Goal: Task Accomplishment & Management: Complete application form

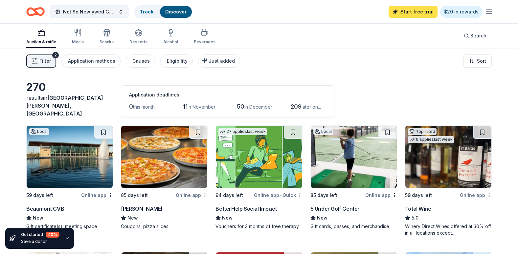
click at [402, 12] on link "Start free trial" at bounding box center [413, 12] width 49 height 12
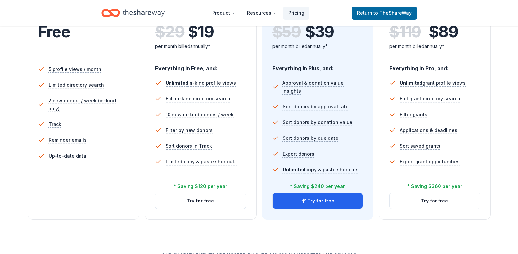
scroll to position [197, 0]
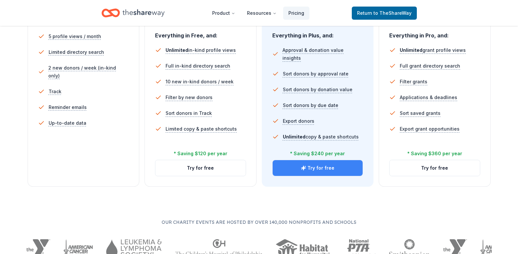
click at [324, 170] on button "Try for free" at bounding box center [318, 168] width 90 height 16
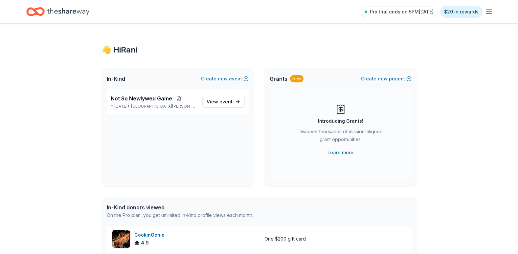
click at [74, 10] on icon "Home" at bounding box center [68, 11] width 42 height 7
click at [143, 98] on span "Not So Newlywed Game" at bounding box center [141, 99] width 61 height 8
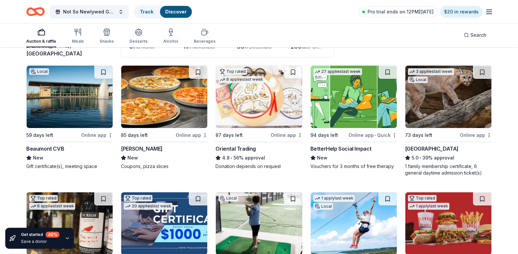
scroll to position [66, 0]
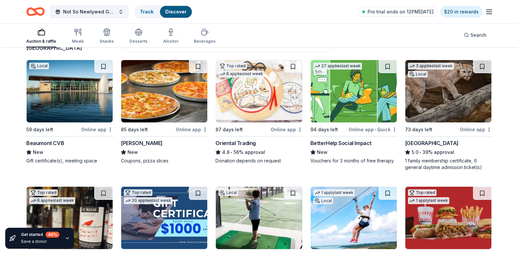
click at [255, 77] on img at bounding box center [259, 91] width 86 height 62
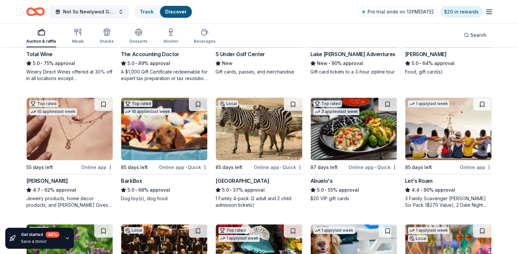
scroll to position [296, 0]
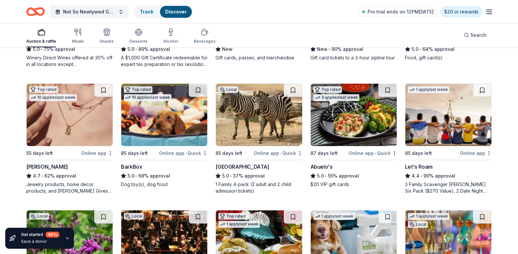
click at [455, 109] on img at bounding box center [448, 115] width 86 height 62
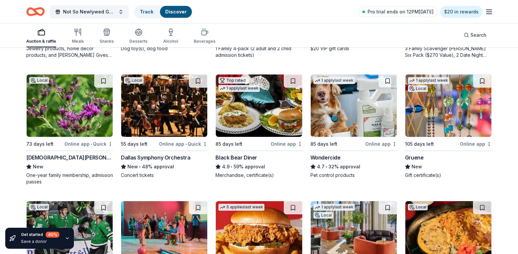
scroll to position [443, 0]
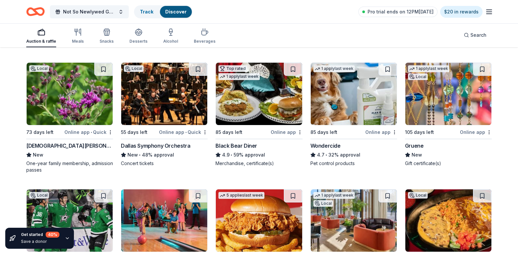
click at [66, 91] on img at bounding box center [70, 94] width 86 height 62
click at [263, 94] on img at bounding box center [259, 94] width 86 height 62
click at [363, 100] on img at bounding box center [354, 94] width 86 height 62
click at [463, 101] on img at bounding box center [448, 94] width 86 height 62
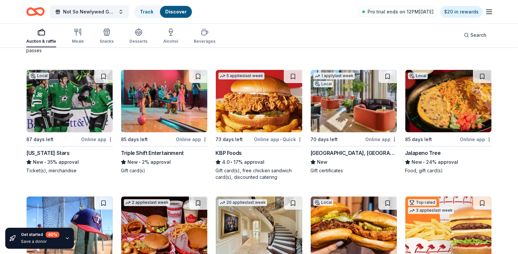
scroll to position [575, 0]
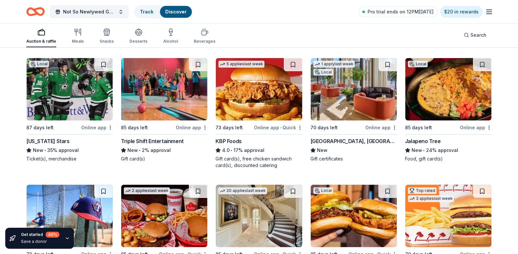
click at [180, 95] on img at bounding box center [164, 89] width 86 height 62
click at [245, 97] on img at bounding box center [259, 89] width 86 height 62
click at [356, 91] on img at bounding box center [354, 89] width 86 height 62
click at [465, 99] on img at bounding box center [448, 89] width 86 height 62
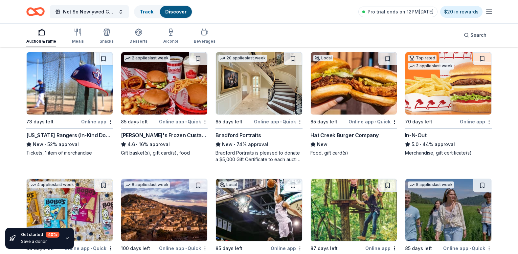
scroll to position [697, 0]
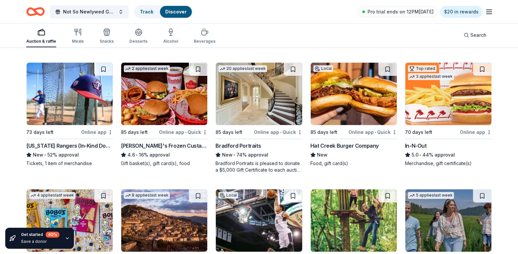
click at [182, 95] on img at bounding box center [164, 94] width 86 height 62
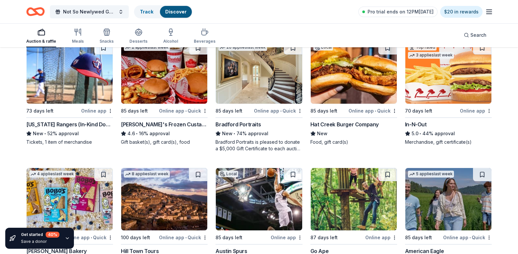
scroll to position [730, 0]
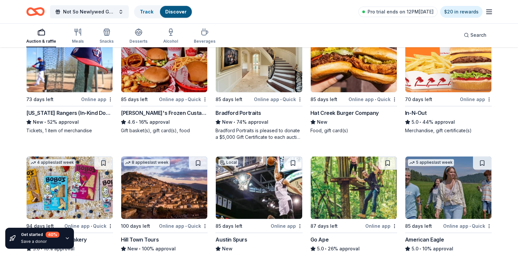
click at [350, 62] on img at bounding box center [354, 61] width 86 height 62
click at [52, 173] on img at bounding box center [70, 188] width 86 height 62
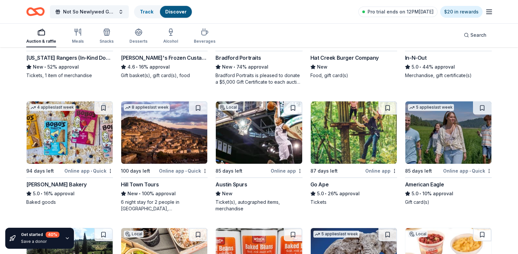
scroll to position [828, 0]
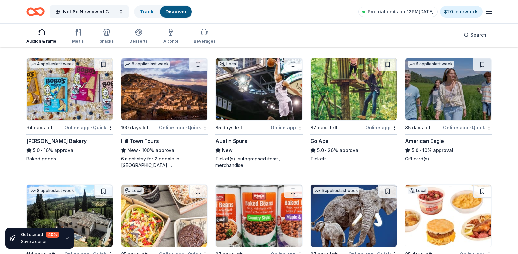
click at [161, 92] on img at bounding box center [164, 89] width 86 height 62
click at [436, 83] on img at bounding box center [448, 89] width 86 height 62
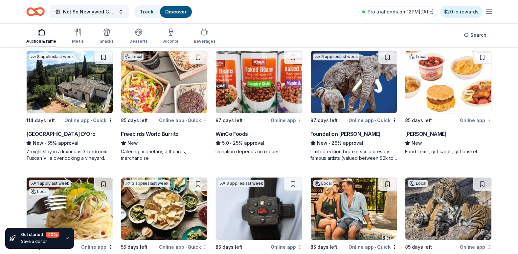
scroll to position [951, 0]
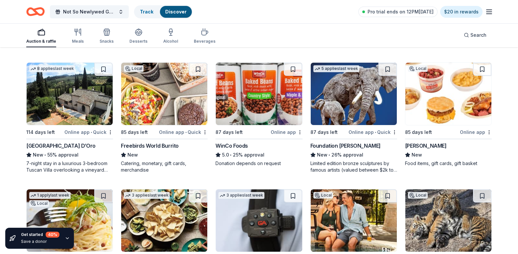
click at [257, 107] on img at bounding box center [259, 94] width 86 height 62
click at [344, 98] on img at bounding box center [354, 94] width 86 height 62
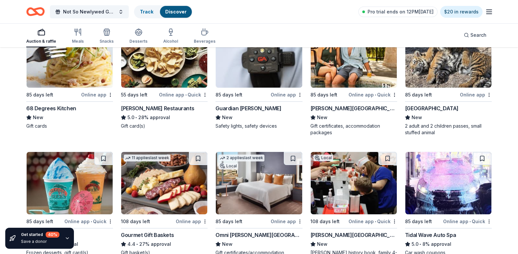
scroll to position [1082, 0]
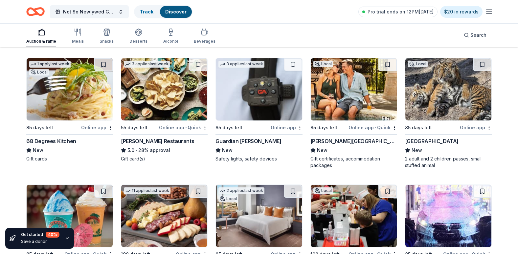
click at [79, 85] on img at bounding box center [70, 89] width 86 height 62
click at [160, 93] on img at bounding box center [164, 89] width 86 height 62
click at [268, 96] on img at bounding box center [259, 89] width 86 height 62
click at [364, 77] on img at bounding box center [354, 89] width 86 height 62
click at [461, 89] on img at bounding box center [448, 89] width 86 height 62
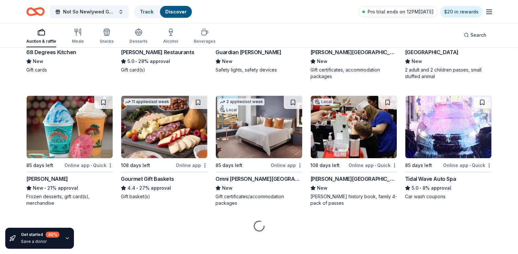
scroll to position [1171, 0]
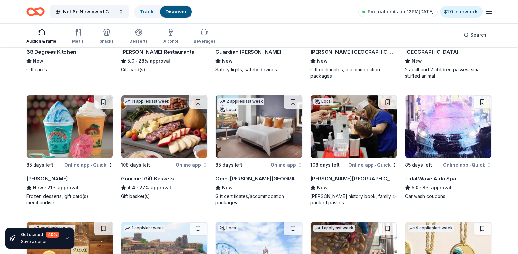
click at [60, 132] on img at bounding box center [70, 127] width 86 height 62
click at [160, 126] on img at bounding box center [164, 127] width 86 height 62
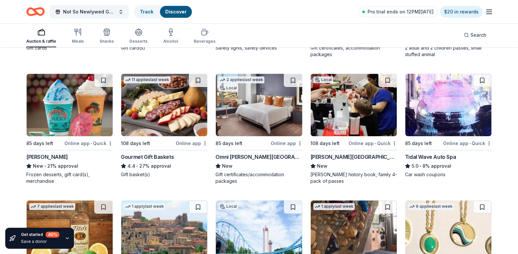
scroll to position [1204, 0]
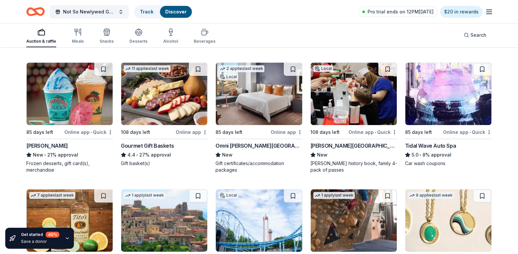
click at [268, 94] on img at bounding box center [259, 94] width 86 height 62
click at [362, 94] on img at bounding box center [354, 94] width 86 height 62
click at [453, 97] on img at bounding box center [448, 94] width 86 height 62
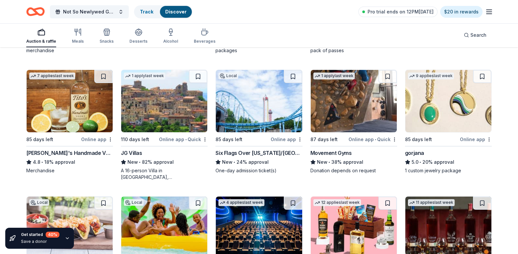
scroll to position [1335, 0]
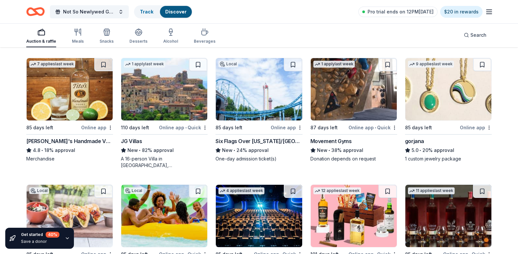
click at [80, 82] on img at bounding box center [70, 89] width 86 height 62
click at [255, 83] on img at bounding box center [259, 89] width 86 height 62
click at [353, 94] on img at bounding box center [354, 89] width 86 height 62
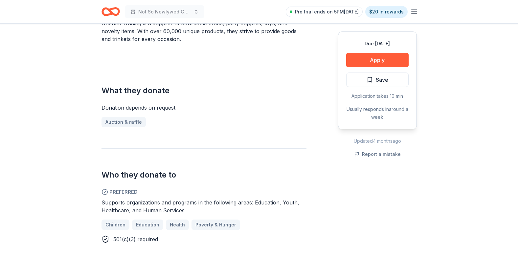
scroll to position [230, 0]
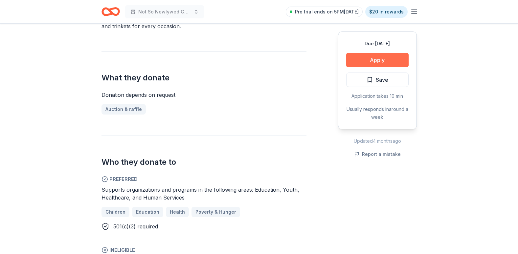
click at [400, 57] on button "Apply" at bounding box center [377, 60] width 62 height 14
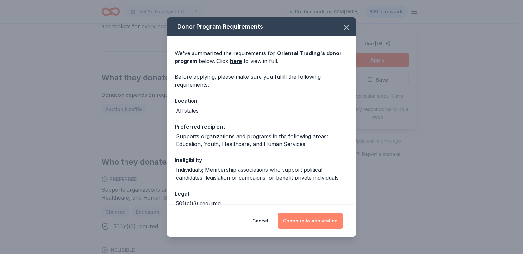
click at [303, 217] on button "Continue to application" at bounding box center [310, 221] width 65 height 16
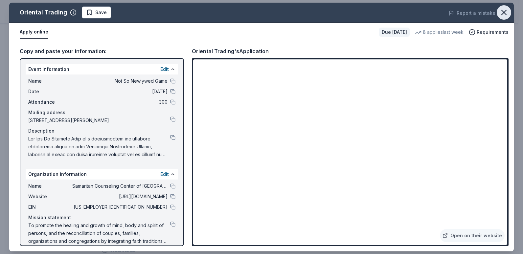
click at [501, 10] on icon "button" at bounding box center [503, 12] width 9 height 9
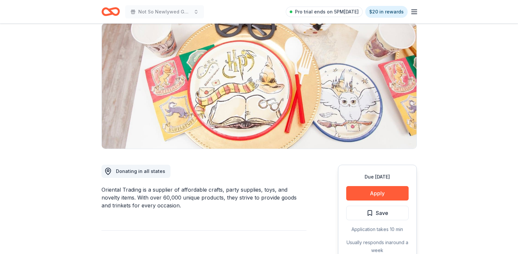
scroll to position [0, 0]
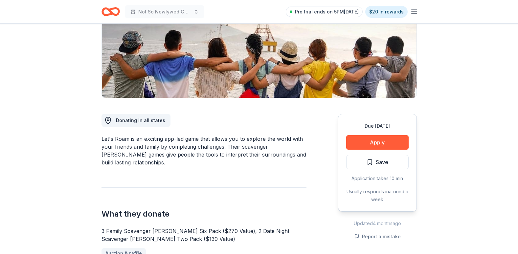
scroll to position [99, 0]
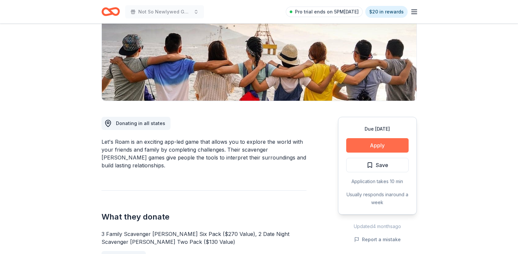
click at [385, 143] on button "Apply" at bounding box center [377, 145] width 62 height 14
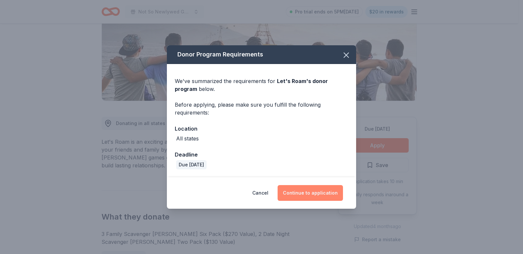
click at [314, 196] on button "Continue to application" at bounding box center [310, 193] width 65 height 16
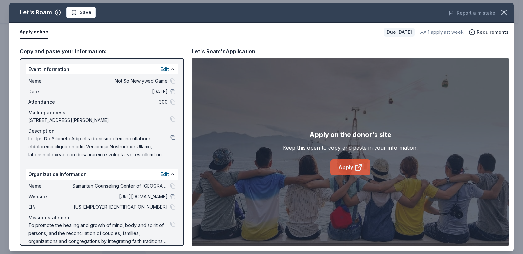
click at [358, 166] on icon at bounding box center [358, 168] width 8 height 8
click at [507, 12] on icon "button" at bounding box center [503, 12] width 9 height 9
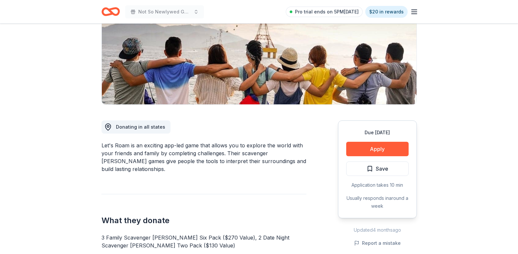
scroll to position [66, 0]
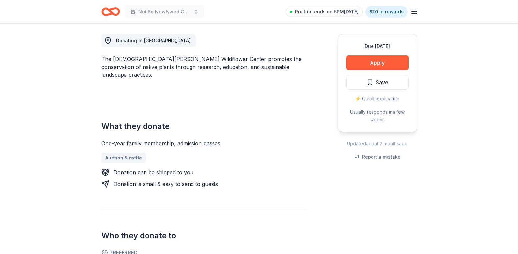
scroll to position [164, 0]
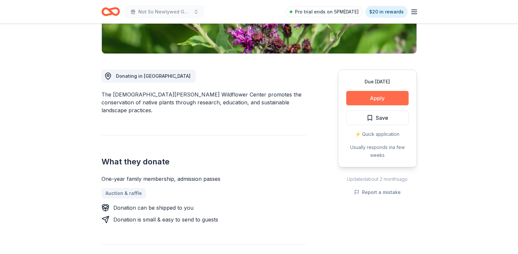
click at [379, 91] on button "Apply" at bounding box center [377, 98] width 62 height 14
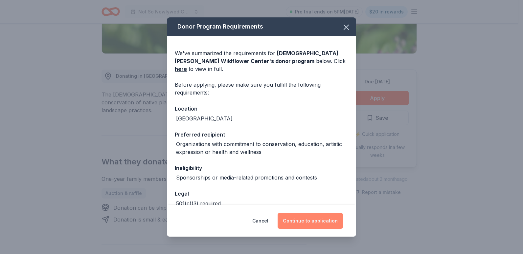
click at [328, 219] on button "Continue to application" at bounding box center [310, 221] width 65 height 16
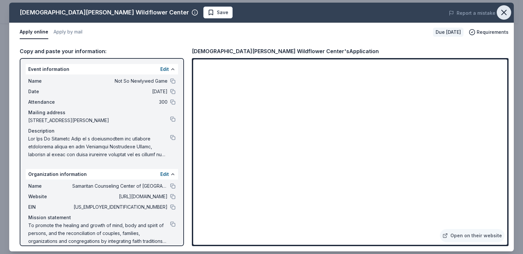
click at [508, 7] on button "button" at bounding box center [504, 12] width 14 height 14
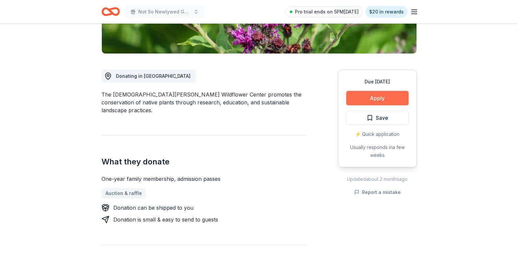
click at [384, 91] on button "Apply" at bounding box center [377, 98] width 62 height 14
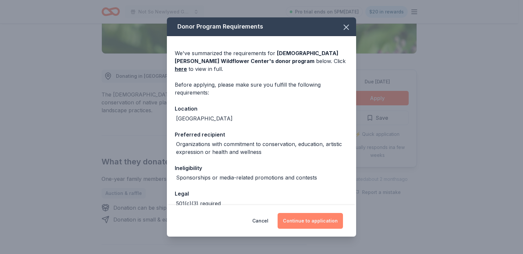
click at [301, 224] on button "Continue to application" at bounding box center [310, 221] width 65 height 16
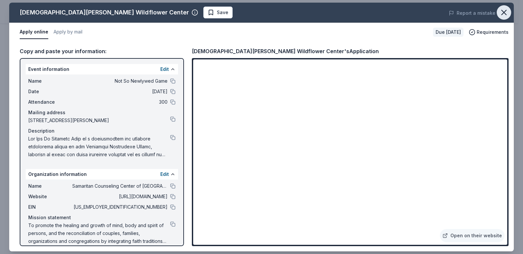
click at [508, 9] on button "button" at bounding box center [504, 12] width 14 height 14
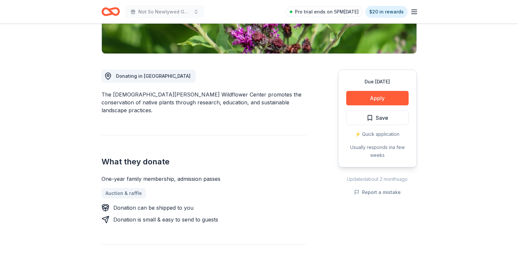
click at [385, 130] on div "⚡️ Quick application" at bounding box center [377, 134] width 62 height 8
click at [369, 130] on div "⚡️ Quick application" at bounding box center [377, 134] width 62 height 8
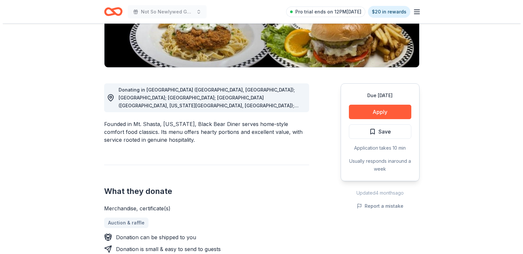
scroll to position [131, 0]
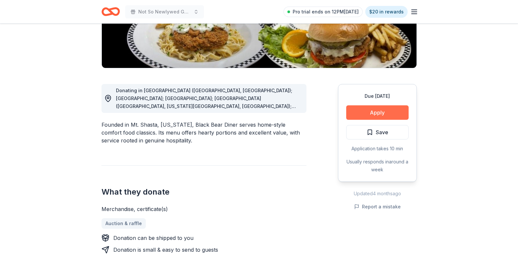
click at [352, 107] on button "Apply" at bounding box center [377, 112] width 62 height 14
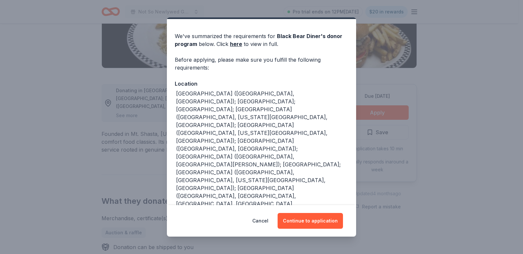
scroll to position [26, 0]
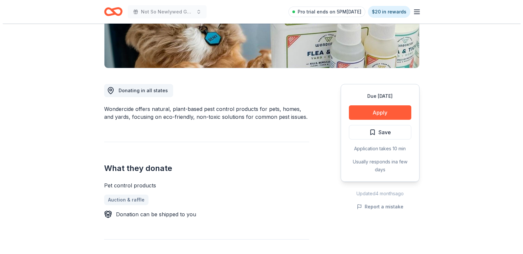
scroll to position [164, 0]
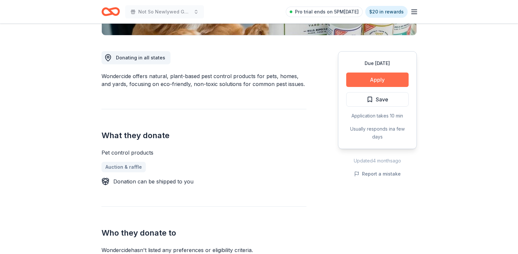
click at [377, 79] on button "Apply" at bounding box center [377, 80] width 62 height 14
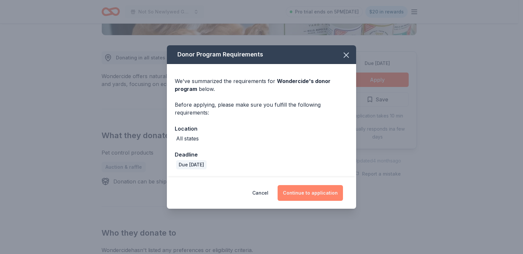
click at [306, 186] on button "Continue to application" at bounding box center [310, 193] width 65 height 16
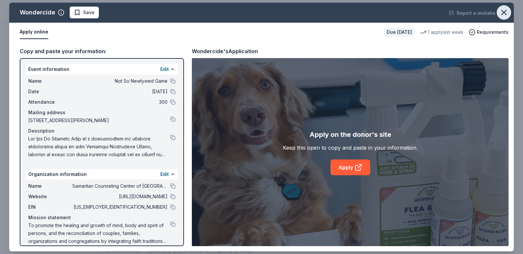
click at [504, 15] on icon "button" at bounding box center [503, 12] width 9 height 9
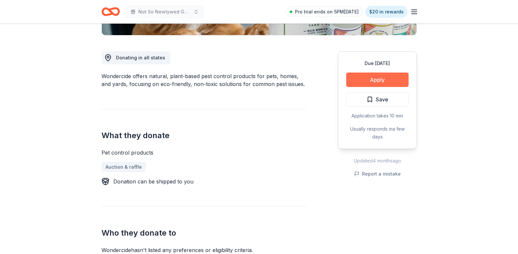
click at [395, 82] on button "Apply" at bounding box center [377, 80] width 62 height 14
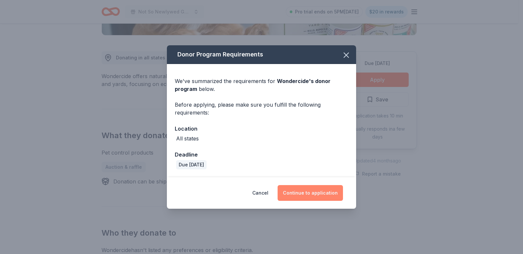
click at [323, 200] on button "Continue to application" at bounding box center [310, 193] width 65 height 16
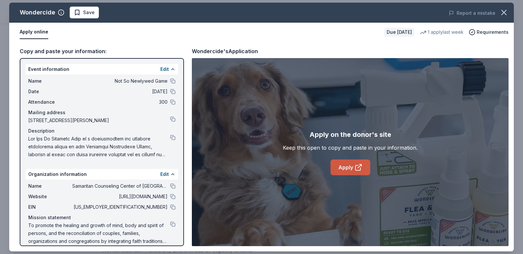
click at [352, 168] on link "Apply" at bounding box center [350, 168] width 40 height 16
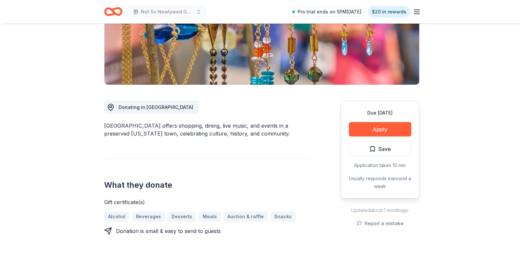
scroll to position [99, 0]
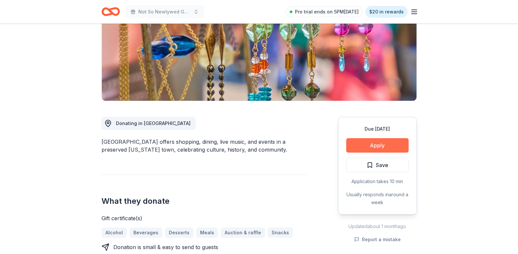
click at [393, 143] on button "Apply" at bounding box center [377, 145] width 62 height 14
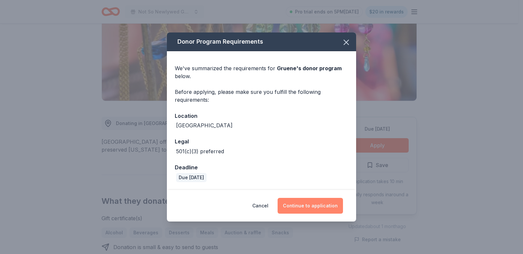
click at [301, 210] on button "Continue to application" at bounding box center [310, 206] width 65 height 16
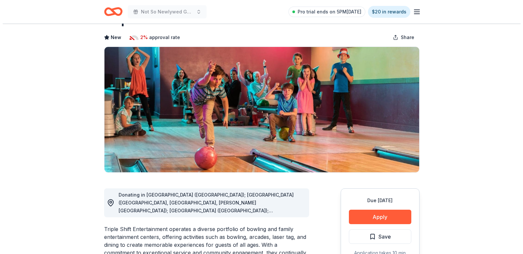
scroll to position [131, 0]
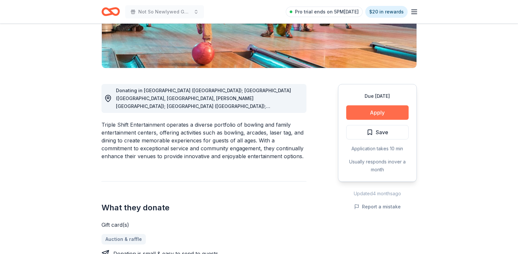
click at [368, 113] on button "Apply" at bounding box center [377, 112] width 62 height 14
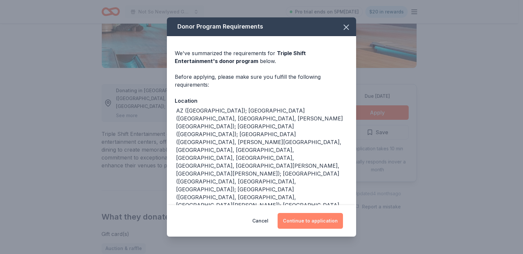
click at [313, 227] on button "Continue to application" at bounding box center [310, 221] width 65 height 16
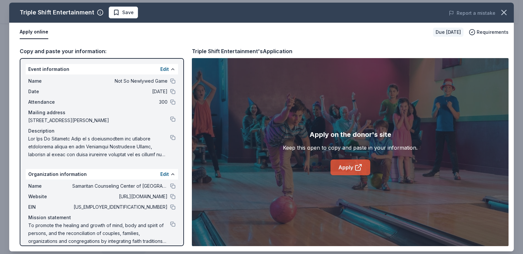
click at [352, 166] on link "Apply" at bounding box center [350, 168] width 40 height 16
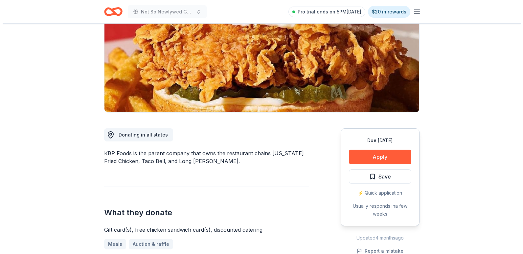
scroll to position [99, 0]
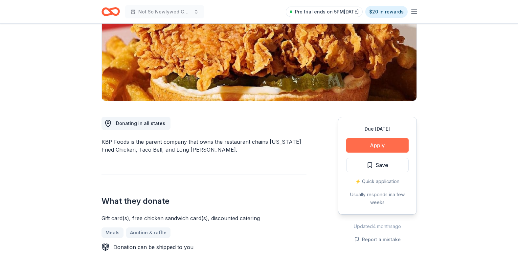
click at [387, 144] on button "Apply" at bounding box center [377, 145] width 62 height 14
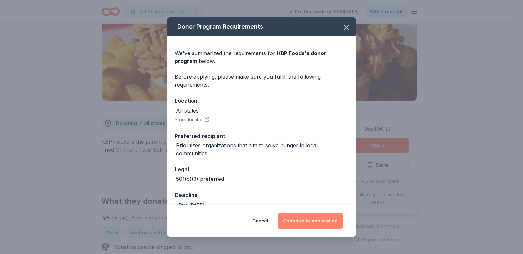
click at [309, 224] on button "Continue to application" at bounding box center [310, 221] width 65 height 16
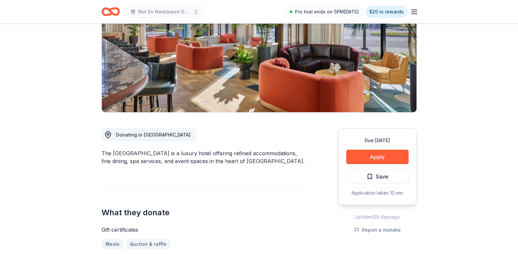
scroll to position [99, 0]
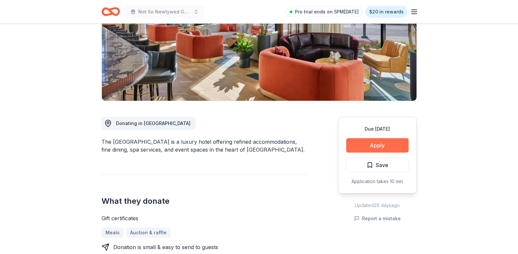
click at [376, 147] on button "Apply" at bounding box center [377, 145] width 62 height 14
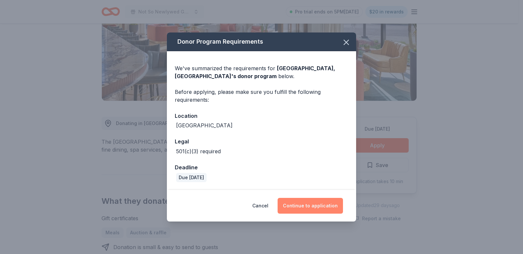
click at [310, 202] on button "Continue to application" at bounding box center [310, 206] width 65 height 16
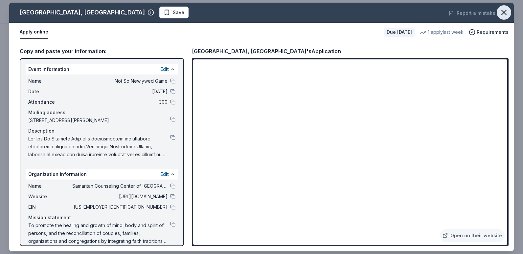
click at [502, 11] on icon "button" at bounding box center [504, 12] width 5 height 5
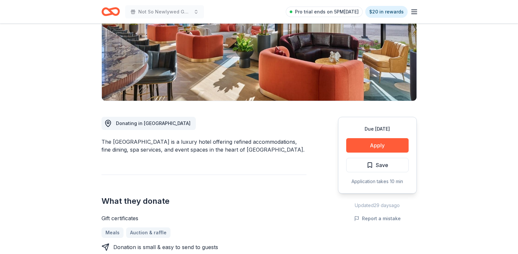
scroll to position [0, 0]
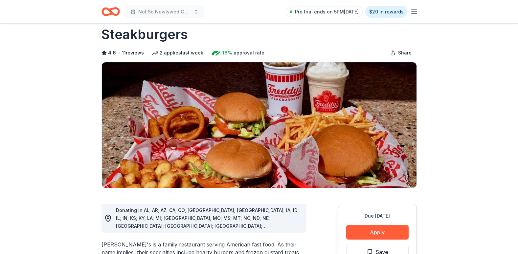
scroll to position [99, 0]
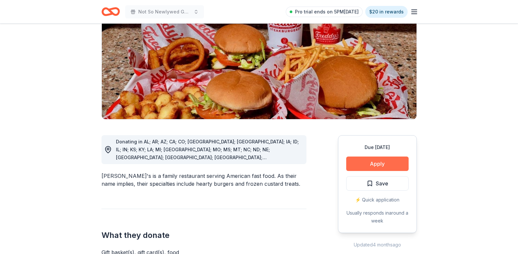
click at [369, 157] on button "Apply" at bounding box center [377, 164] width 62 height 14
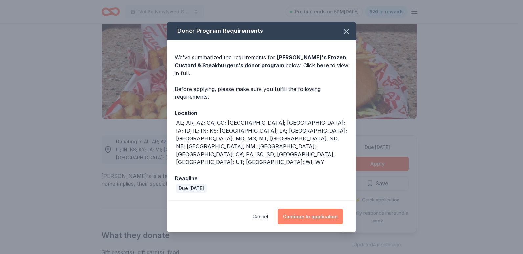
click at [325, 209] on button "Continue to application" at bounding box center [310, 217] width 65 height 16
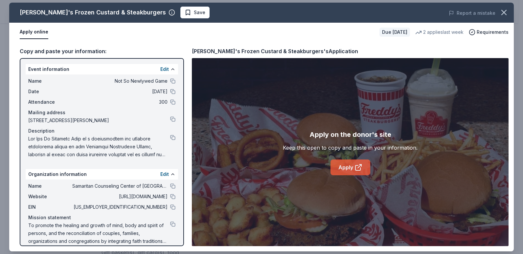
click at [359, 170] on icon at bounding box center [357, 168] width 5 height 5
click at [506, 11] on icon "button" at bounding box center [503, 12] width 9 height 9
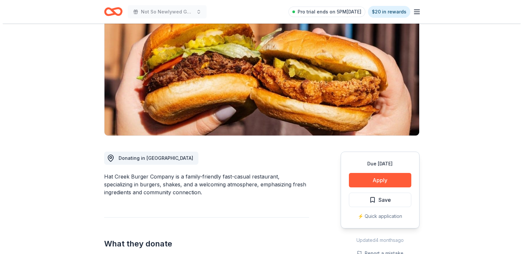
scroll to position [66, 0]
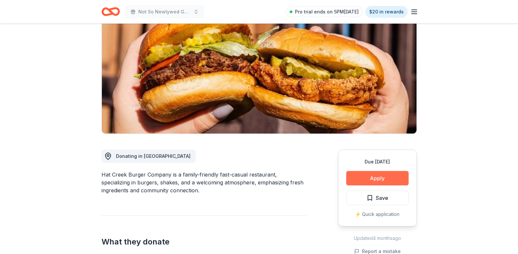
click at [374, 179] on button "Apply" at bounding box center [377, 178] width 62 height 14
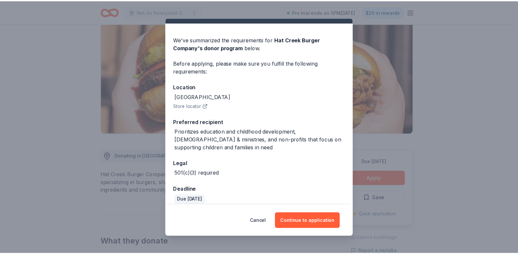
scroll to position [21, 0]
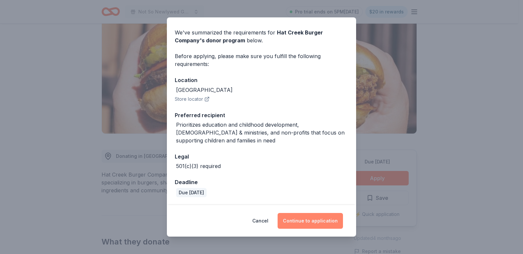
click at [315, 220] on button "Continue to application" at bounding box center [310, 221] width 65 height 16
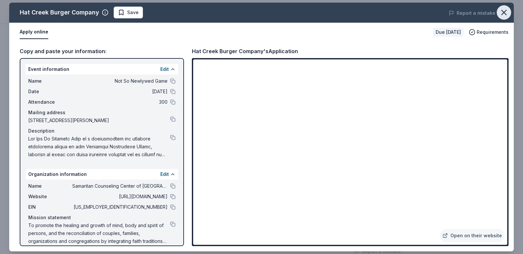
click at [504, 11] on icon "button" at bounding box center [503, 12] width 9 height 9
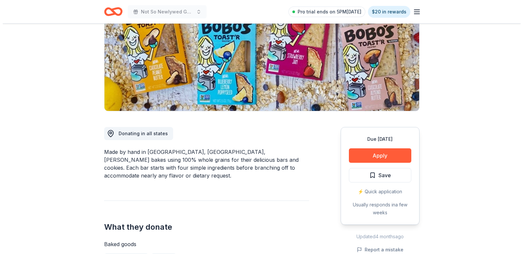
scroll to position [99, 0]
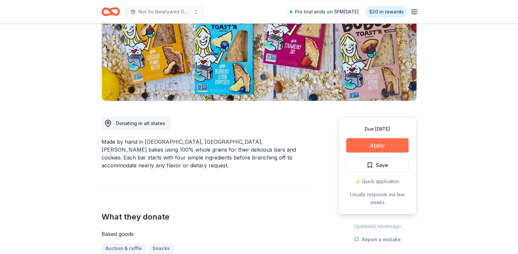
click at [363, 140] on button "Apply" at bounding box center [377, 145] width 62 height 14
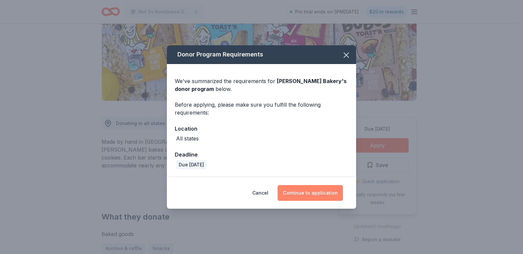
click at [307, 191] on button "Continue to application" at bounding box center [310, 193] width 65 height 16
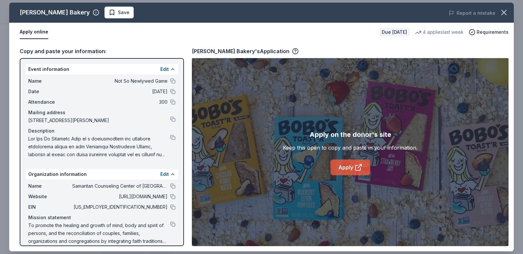
click at [363, 161] on link "Apply" at bounding box center [350, 168] width 40 height 16
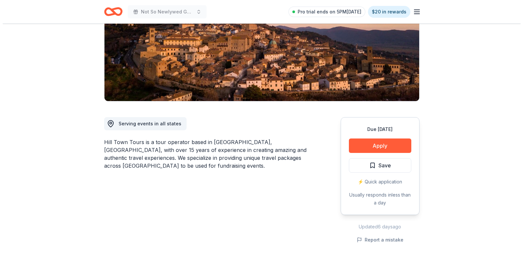
scroll to position [99, 0]
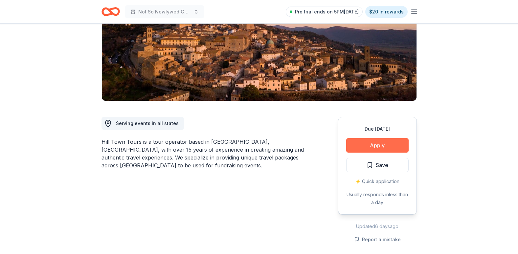
click at [369, 147] on button "Apply" at bounding box center [377, 145] width 62 height 14
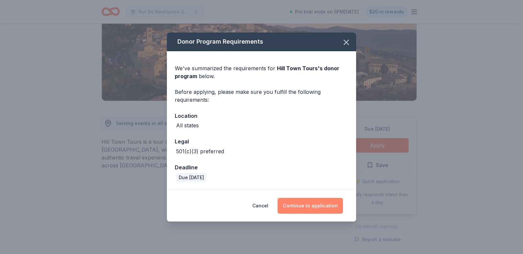
click at [316, 204] on button "Continue to application" at bounding box center [310, 206] width 65 height 16
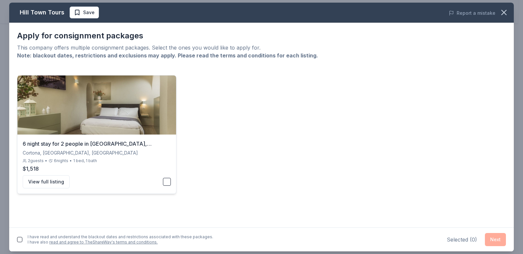
click at [168, 181] on button "button" at bounding box center [167, 182] width 8 height 8
click at [57, 184] on button "View full listing" at bounding box center [46, 181] width 47 height 13
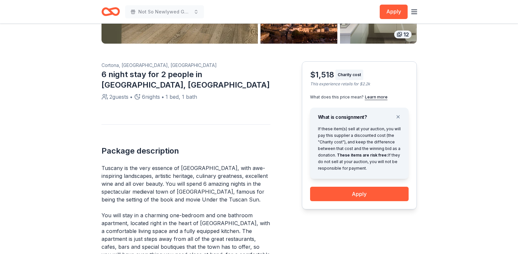
scroll to position [164, 0]
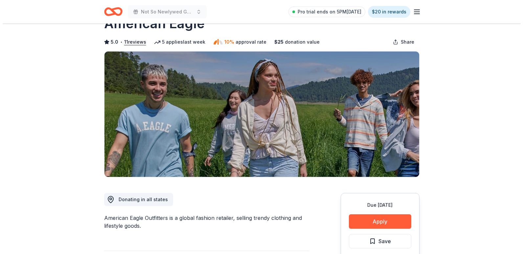
scroll to position [33, 0]
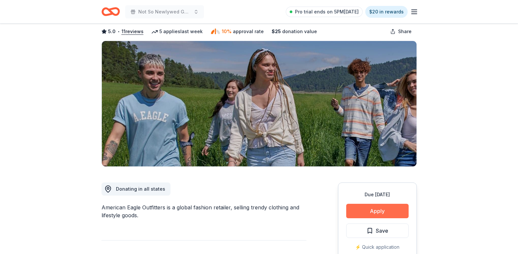
click at [394, 217] on button "Apply" at bounding box center [377, 211] width 62 height 14
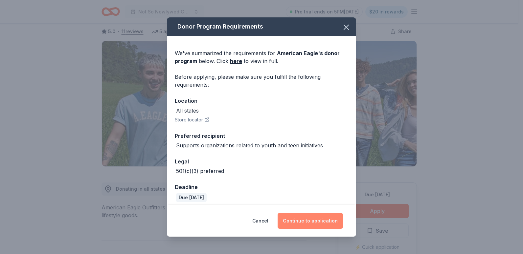
click at [312, 219] on button "Continue to application" at bounding box center [310, 221] width 65 height 16
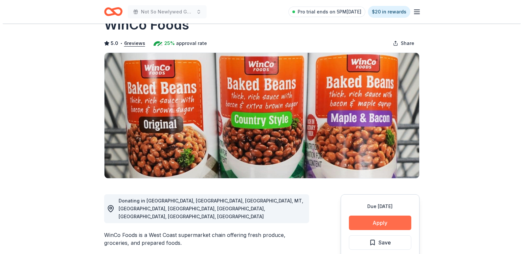
scroll to position [33, 0]
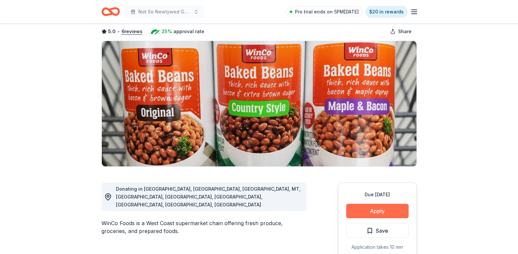
click at [379, 211] on button "Apply" at bounding box center [377, 211] width 62 height 14
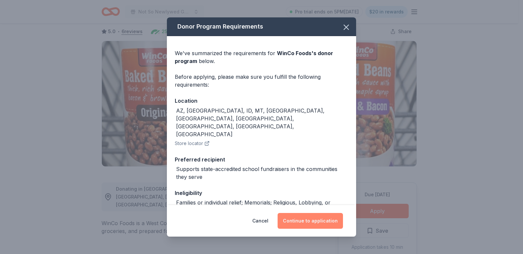
click at [303, 221] on button "Continue to application" at bounding box center [310, 221] width 65 height 16
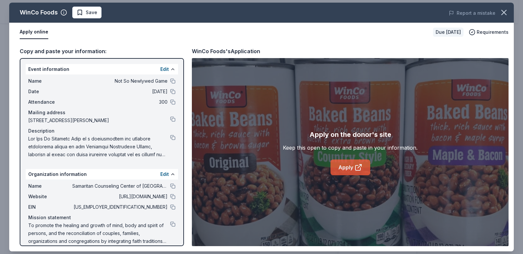
click at [349, 168] on link "Apply" at bounding box center [350, 168] width 40 height 16
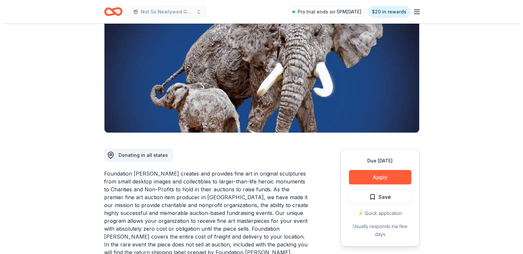
scroll to position [99, 0]
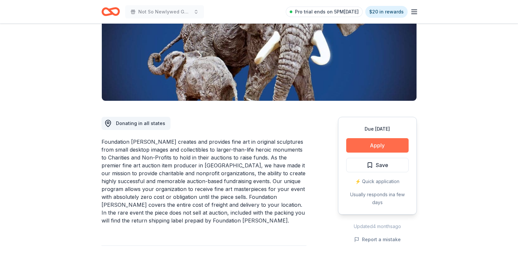
click at [388, 148] on button "Apply" at bounding box center [377, 145] width 62 height 14
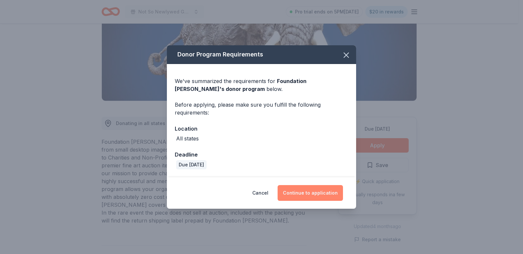
click at [325, 189] on button "Continue to application" at bounding box center [310, 193] width 65 height 16
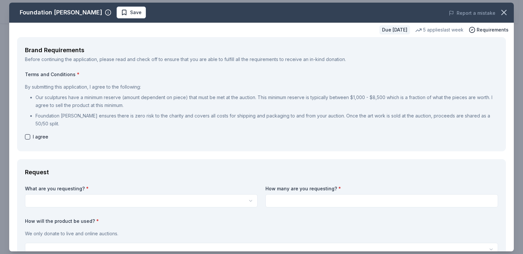
click at [38, 135] on span "I agree" at bounding box center [40, 137] width 15 height 8
click at [26, 135] on button "button" at bounding box center [27, 136] width 5 height 5
checkbox input "true"
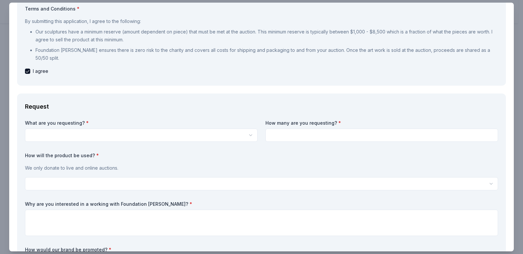
scroll to position [0, 0]
click at [112, 136] on html "Not So Newlywed Game Pro trial ends on 5PM, 10/20 $20 in rewards Due in 87 days…" at bounding box center [261, 127] width 523 height 254
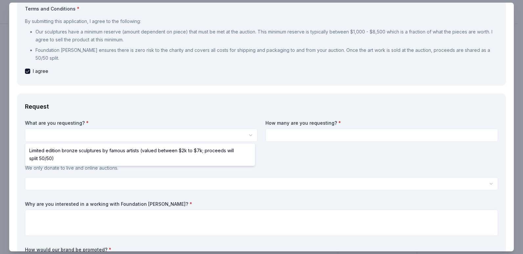
select select "Limited edition bronze sculptures by famous artists (valued between $2k to $7k;…"
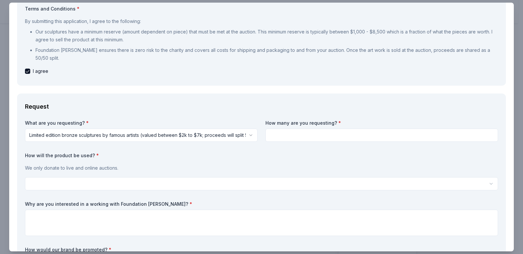
click at [322, 137] on input at bounding box center [381, 135] width 233 height 13
type input "1"
click at [190, 166] on p "We only donate to live and online auctions." at bounding box center [261, 168] width 473 height 8
click at [183, 172] on div "We only donate to live and online auctions." at bounding box center [261, 168] width 473 height 13
click at [99, 168] on p "We only donate to live and online auctions." at bounding box center [261, 168] width 473 height 8
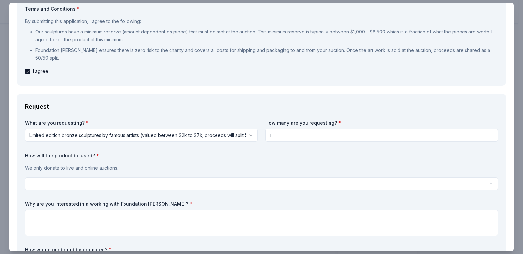
click at [98, 155] on label "How will the product be used? *" at bounding box center [261, 155] width 473 height 7
click at [113, 156] on label "How will the product be used? *" at bounding box center [261, 155] width 473 height 7
click at [102, 168] on p "We only donate to live and online auctions." at bounding box center [261, 168] width 473 height 8
click at [142, 167] on p "We only donate to live and online auctions." at bounding box center [261, 168] width 473 height 8
click at [105, 186] on html "Not So Newlywed Game Pro trial ends on 5PM, 10/20 $20 in rewards Due in 87 days…" at bounding box center [261, 127] width 523 height 254
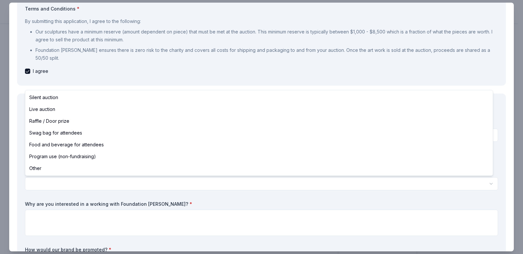
select select "silentAuction"
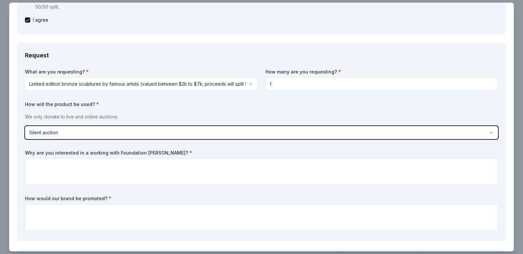
scroll to position [131, 0]
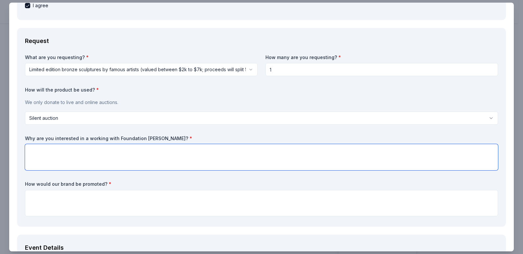
click at [108, 153] on textarea at bounding box center [261, 157] width 473 height 26
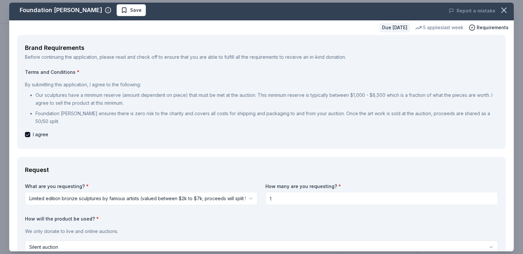
scroll to position [0, 0]
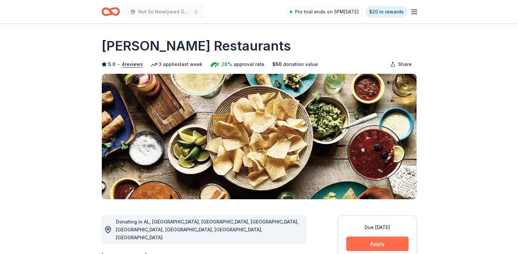
click at [384, 248] on button "Apply" at bounding box center [377, 244] width 62 height 14
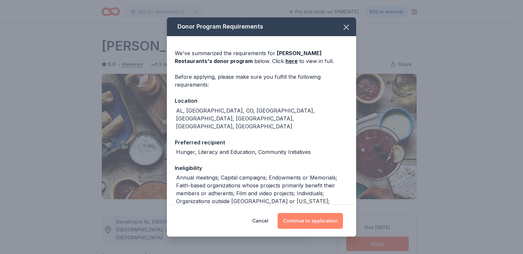
click at [316, 219] on button "Continue to application" at bounding box center [310, 221] width 65 height 16
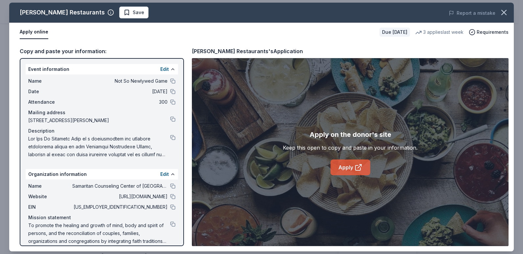
click at [354, 169] on icon at bounding box center [358, 168] width 8 height 8
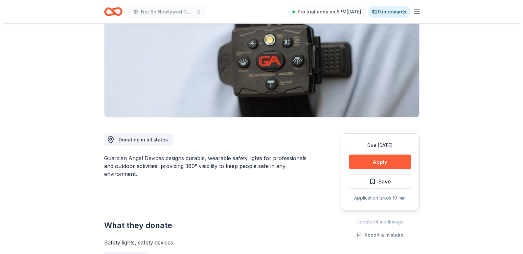
scroll to position [99, 0]
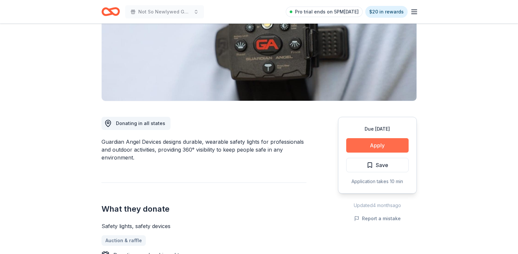
click at [386, 145] on button "Apply" at bounding box center [377, 145] width 62 height 14
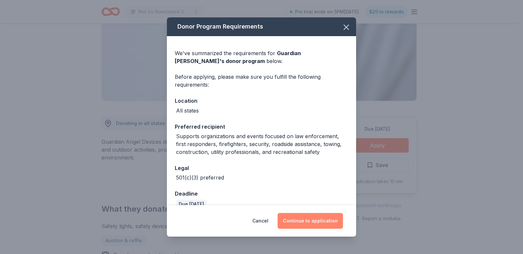
click at [316, 222] on button "Continue to application" at bounding box center [310, 221] width 65 height 16
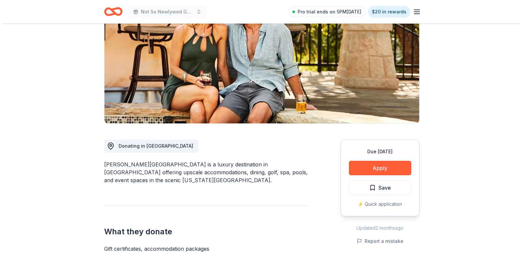
scroll to position [99, 0]
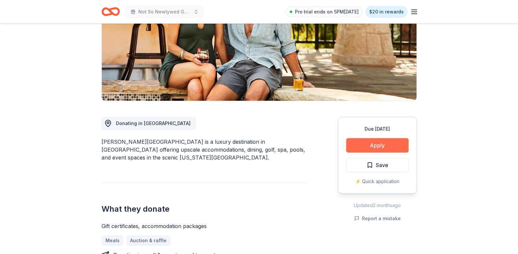
click at [380, 143] on button "Apply" at bounding box center [377, 145] width 62 height 14
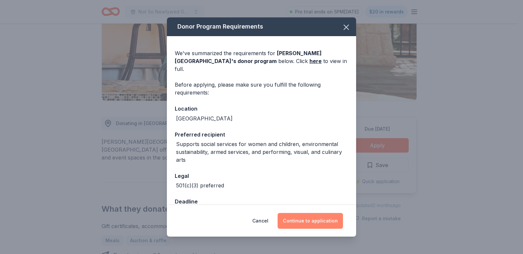
click at [322, 220] on button "Continue to application" at bounding box center [310, 221] width 65 height 16
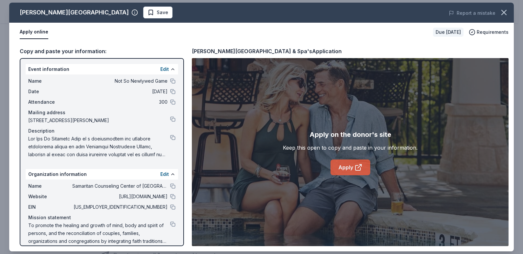
click at [361, 171] on icon at bounding box center [358, 168] width 8 height 8
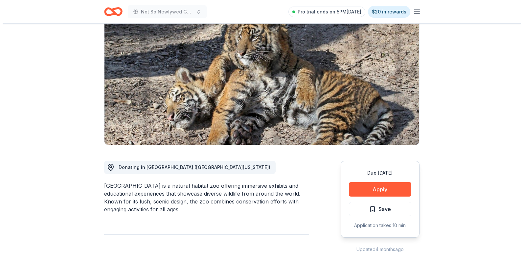
scroll to position [66, 0]
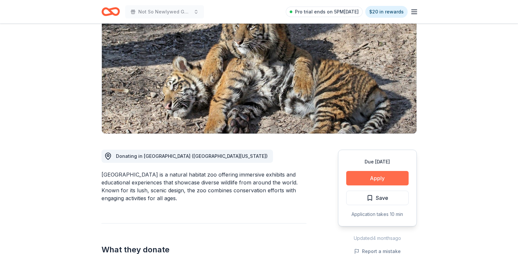
click at [376, 177] on button "Apply" at bounding box center [377, 178] width 62 height 14
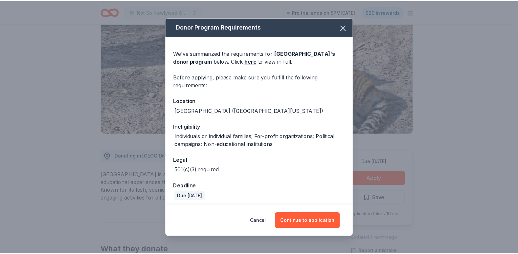
scroll to position [29, 0]
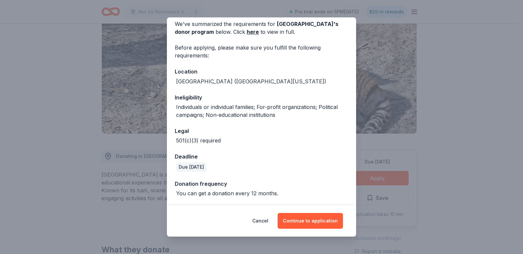
click at [518, 123] on html "Not So Newlywed Game Pro trial ends on 5PM[DATE] $20 in rewards Due [DATE] Shar…" at bounding box center [261, 61] width 523 height 254
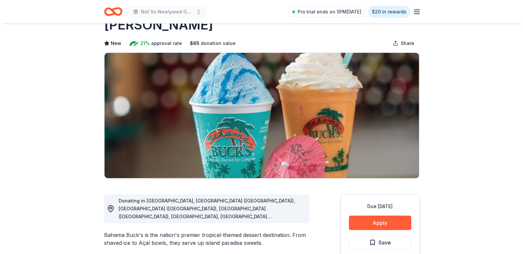
scroll to position [33, 0]
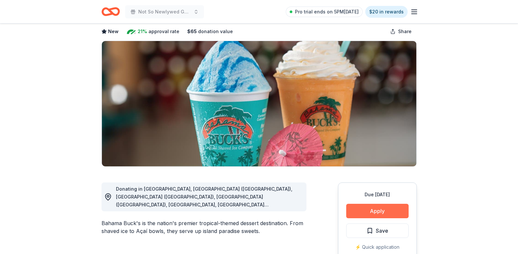
click at [380, 208] on button "Apply" at bounding box center [377, 211] width 62 height 14
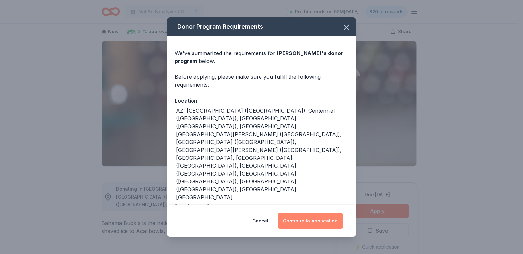
click at [313, 213] on button "Continue to application" at bounding box center [310, 221] width 65 height 16
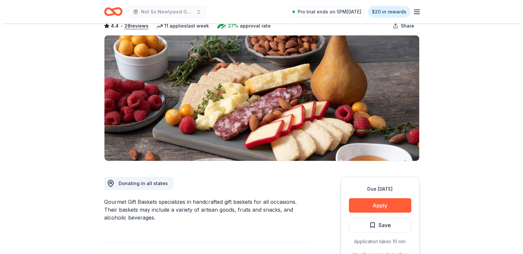
scroll to position [99, 0]
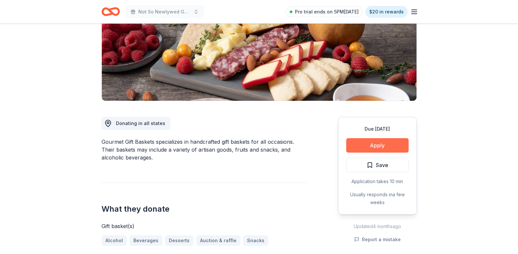
click at [371, 149] on button "Apply" at bounding box center [377, 145] width 62 height 14
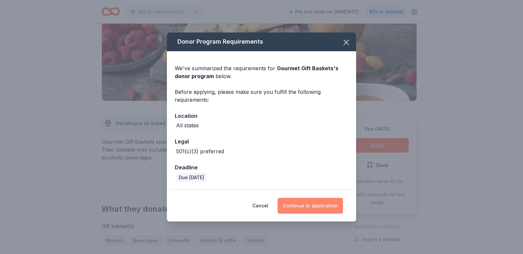
click at [312, 207] on button "Continue to application" at bounding box center [310, 206] width 65 height 16
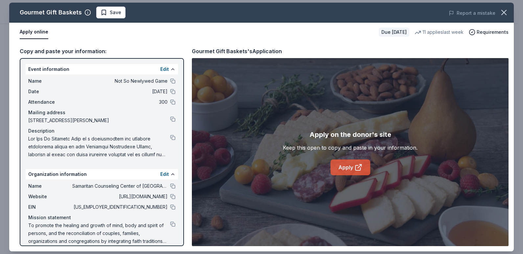
click at [354, 168] on icon at bounding box center [358, 168] width 8 height 8
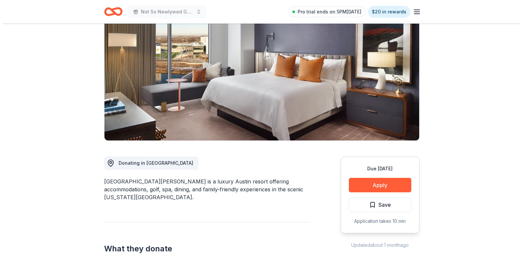
scroll to position [99, 0]
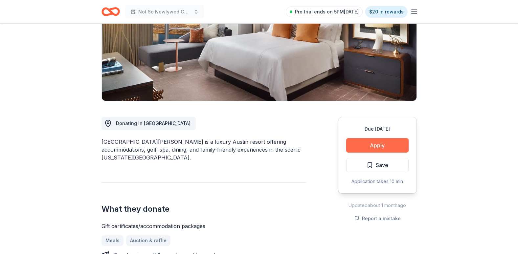
click at [379, 146] on button "Apply" at bounding box center [377, 145] width 62 height 14
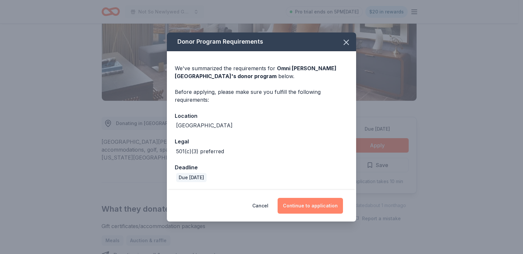
click at [333, 203] on button "Continue to application" at bounding box center [310, 206] width 65 height 16
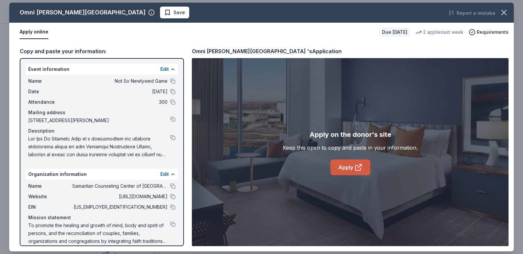
click at [349, 174] on link "Apply" at bounding box center [350, 168] width 40 height 16
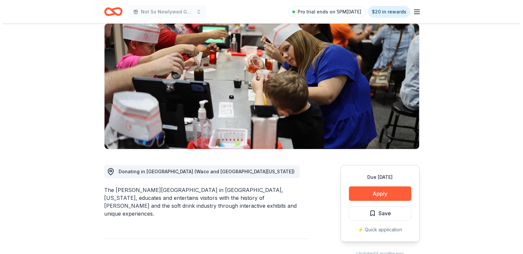
scroll to position [66, 0]
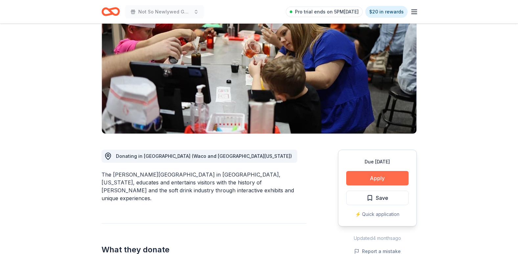
click at [391, 177] on button "Apply" at bounding box center [377, 178] width 62 height 14
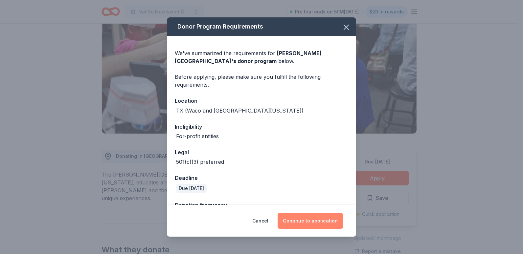
click at [315, 223] on button "Continue to application" at bounding box center [310, 221] width 65 height 16
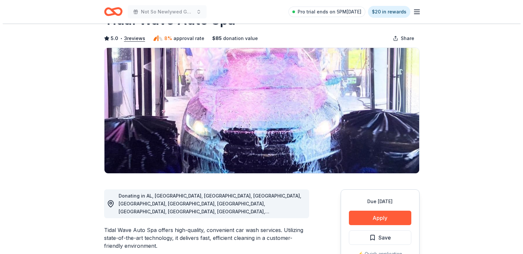
scroll to position [66, 0]
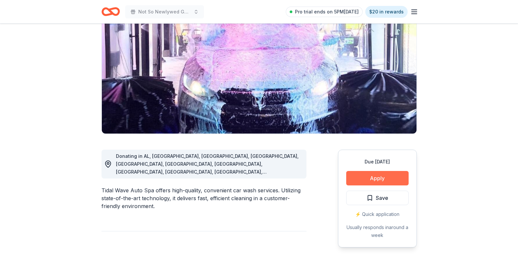
click at [381, 179] on button "Apply" at bounding box center [377, 178] width 62 height 14
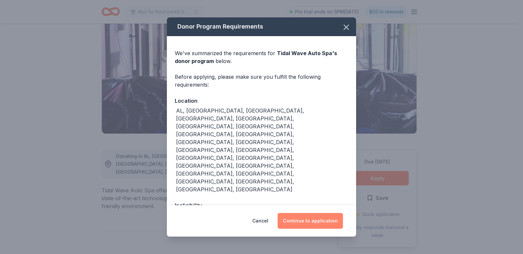
click at [313, 226] on button "Continue to application" at bounding box center [310, 221] width 65 height 16
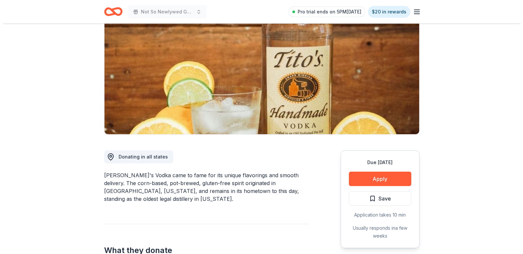
scroll to position [66, 0]
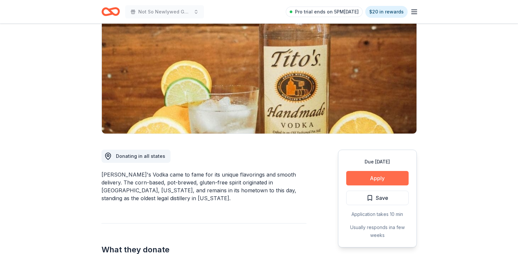
click at [371, 178] on button "Apply" at bounding box center [377, 178] width 62 height 14
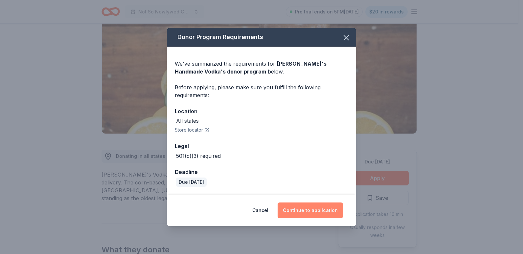
click at [308, 206] on button "Continue to application" at bounding box center [310, 211] width 65 height 16
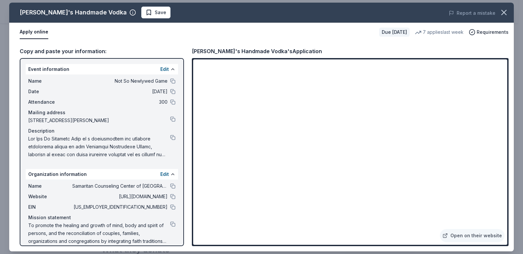
scroll to position [8, 0]
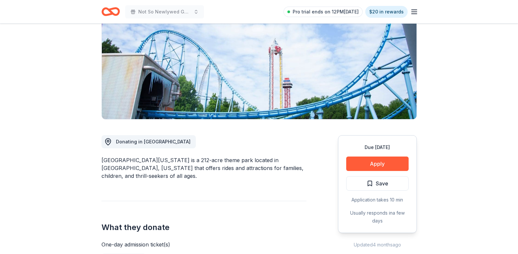
scroll to position [33, 0]
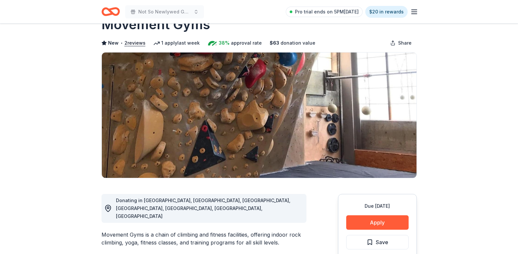
scroll to position [33, 0]
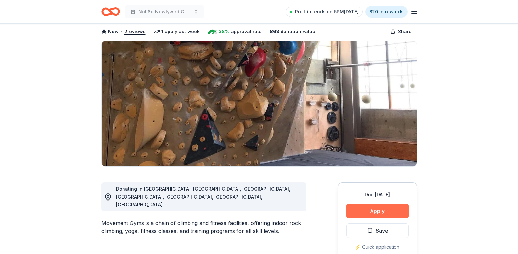
click at [380, 213] on button "Apply" at bounding box center [377, 211] width 62 height 14
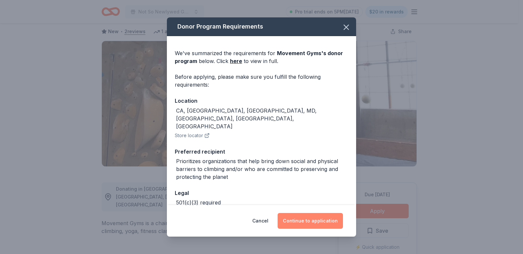
click at [312, 219] on button "Continue to application" at bounding box center [310, 221] width 65 height 16
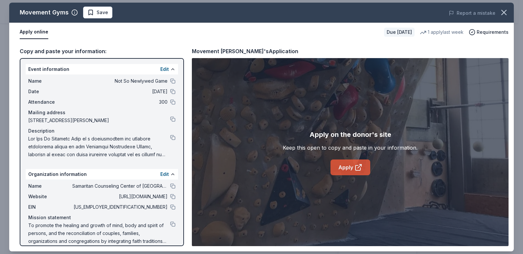
click at [369, 171] on div "Apply on the donor's site Keep this open to copy and paste in your information.…" at bounding box center [350, 152] width 135 height 46
click at [341, 162] on link "Apply" at bounding box center [350, 168] width 40 height 16
click at [505, 9] on icon "button" at bounding box center [503, 12] width 9 height 9
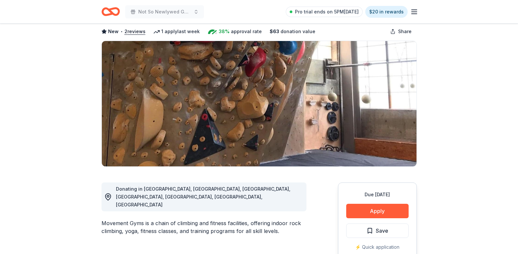
click at [111, 12] on icon "Home" at bounding box center [113, 11] width 10 height 7
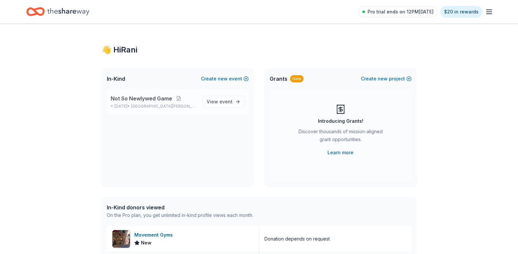
click at [155, 99] on span "Not So Newlywed Game" at bounding box center [141, 99] width 61 height 8
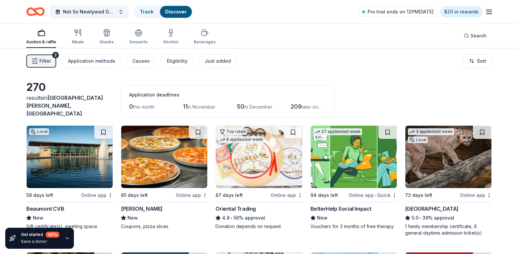
click at [37, 58] on icon "button" at bounding box center [35, 61] width 7 height 7
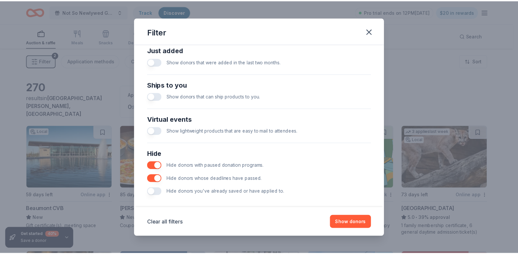
scroll to position [269, 0]
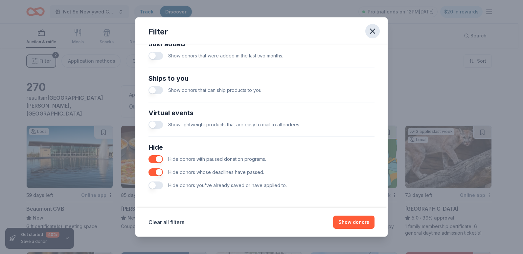
click at [376, 35] on icon "button" at bounding box center [372, 31] width 9 height 9
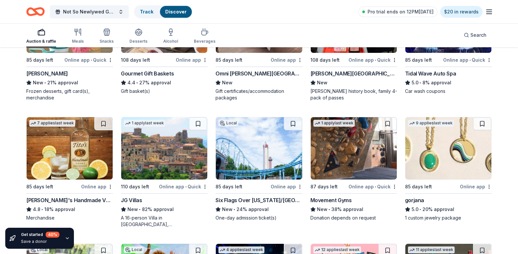
scroll to position [1303, 0]
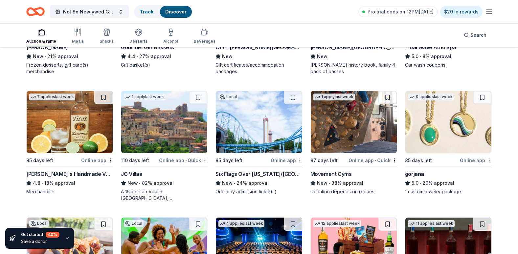
click at [466, 126] on img at bounding box center [448, 122] width 86 height 62
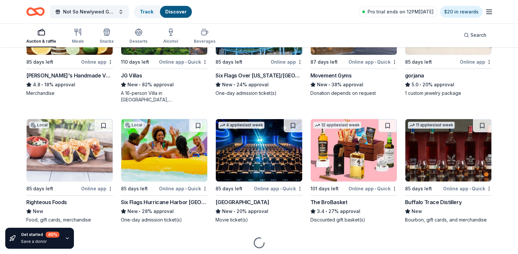
scroll to position [1418, 0]
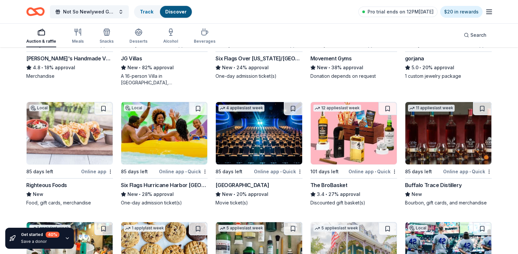
click at [151, 139] on img at bounding box center [164, 133] width 86 height 62
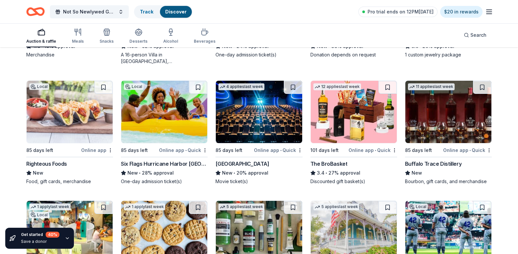
scroll to position [1451, 0]
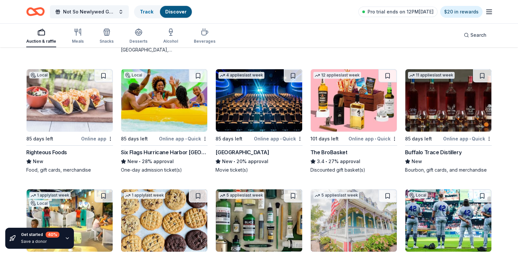
click at [278, 113] on img at bounding box center [259, 100] width 86 height 62
click at [366, 95] on img at bounding box center [354, 100] width 86 height 62
click at [465, 103] on img at bounding box center [448, 100] width 86 height 62
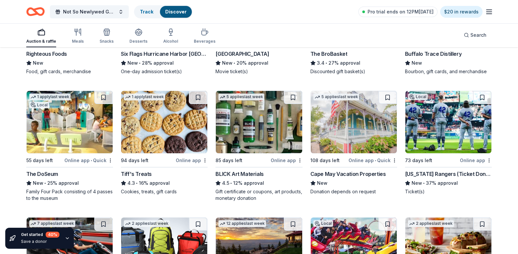
scroll to position [1582, 0]
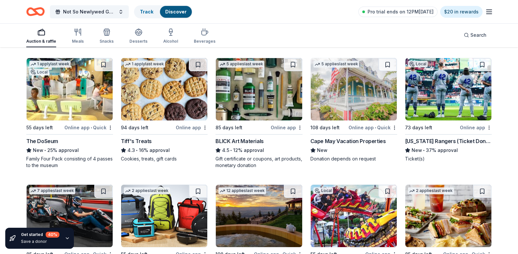
click at [68, 99] on img at bounding box center [70, 89] width 86 height 62
click at [156, 97] on img at bounding box center [164, 89] width 86 height 62
click at [252, 88] on img at bounding box center [259, 89] width 86 height 62
click at [365, 93] on img at bounding box center [354, 89] width 86 height 62
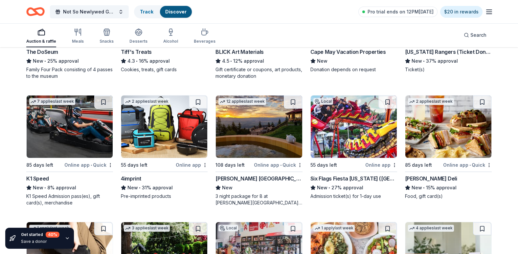
scroll to position [1705, 0]
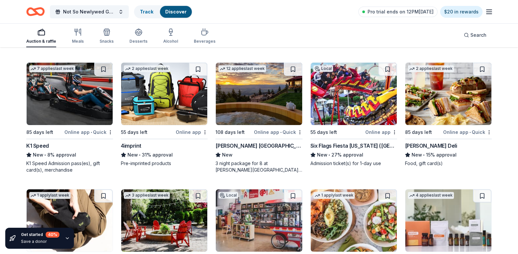
click at [57, 102] on img at bounding box center [70, 94] width 86 height 62
click at [176, 102] on img at bounding box center [164, 94] width 86 height 62
click at [269, 99] on img at bounding box center [259, 94] width 86 height 62
click at [440, 101] on img at bounding box center [448, 94] width 86 height 62
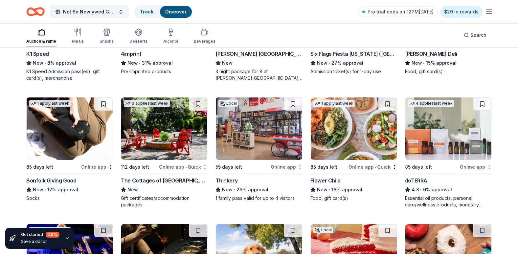
scroll to position [1836, 0]
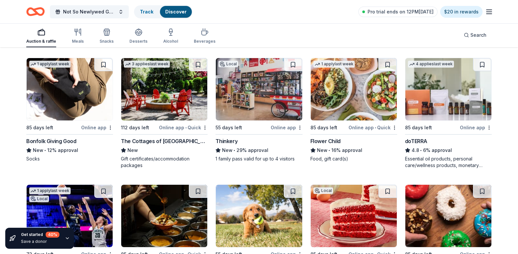
click at [83, 91] on img at bounding box center [70, 89] width 86 height 62
click at [268, 87] on img at bounding box center [259, 89] width 86 height 62
click at [353, 94] on img at bounding box center [354, 89] width 86 height 62
click at [463, 93] on img at bounding box center [448, 89] width 86 height 62
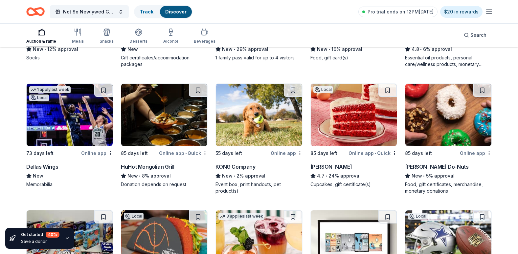
scroll to position [1958, 0]
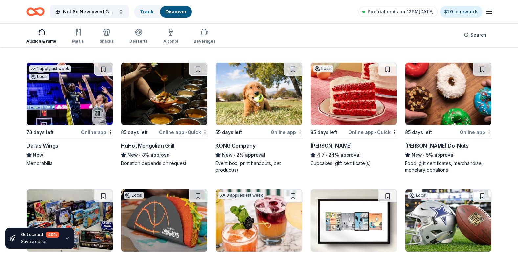
click at [248, 103] on img at bounding box center [259, 94] width 86 height 62
click at [354, 103] on img at bounding box center [354, 94] width 86 height 62
click at [450, 103] on img at bounding box center [448, 94] width 86 height 62
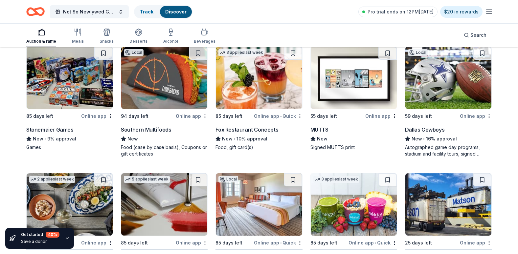
scroll to position [2090, 0]
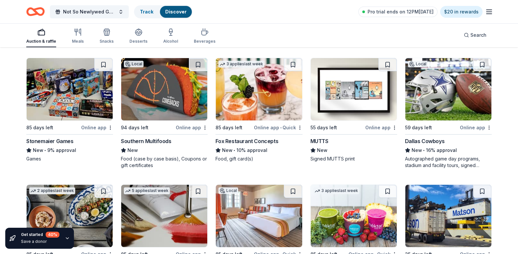
click at [80, 91] on img at bounding box center [70, 89] width 86 height 62
click at [168, 84] on img at bounding box center [164, 89] width 86 height 62
click at [256, 91] on img at bounding box center [259, 89] width 86 height 62
click at [338, 98] on img at bounding box center [354, 89] width 86 height 62
click at [448, 80] on img at bounding box center [448, 89] width 86 height 62
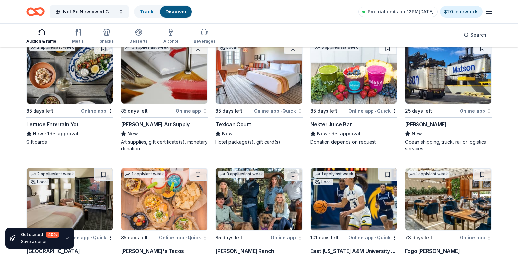
scroll to position [2245, 0]
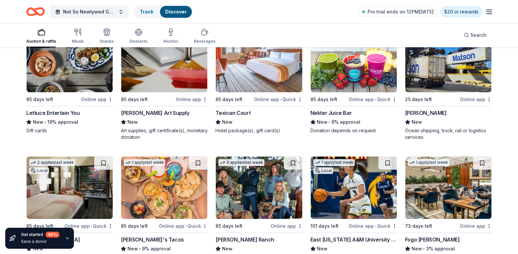
click at [345, 78] on img at bounding box center [354, 61] width 86 height 62
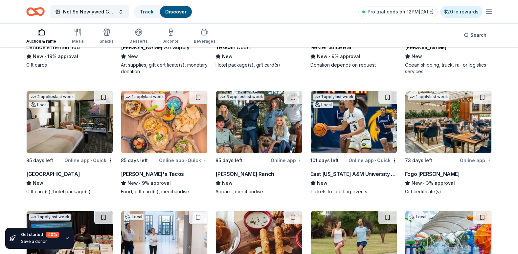
scroll to position [2343, 0]
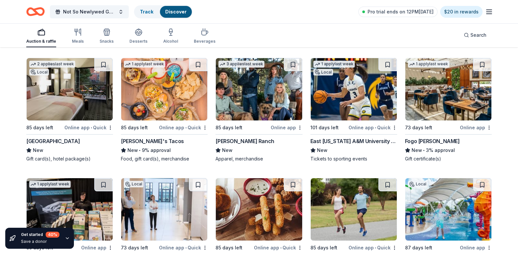
click at [154, 101] on img at bounding box center [164, 89] width 86 height 62
click at [260, 91] on img at bounding box center [259, 89] width 86 height 62
click at [435, 85] on img at bounding box center [448, 89] width 86 height 62
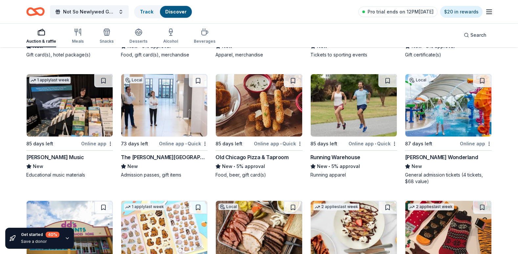
scroll to position [2459, 0]
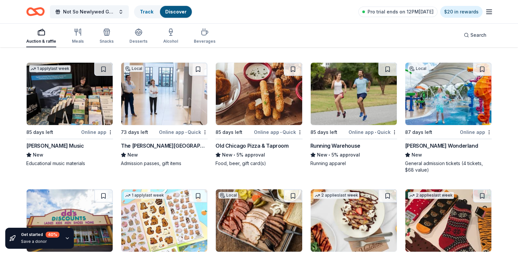
click at [193, 94] on img at bounding box center [164, 94] width 86 height 62
click at [373, 98] on img at bounding box center [354, 94] width 86 height 62
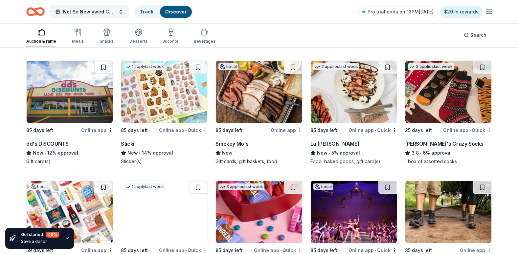
scroll to position [2590, 0]
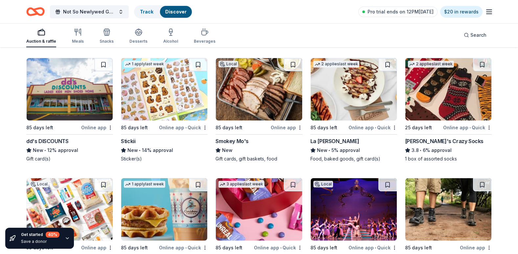
click at [162, 80] on img at bounding box center [164, 89] width 86 height 62
click at [466, 92] on img at bounding box center [448, 89] width 86 height 62
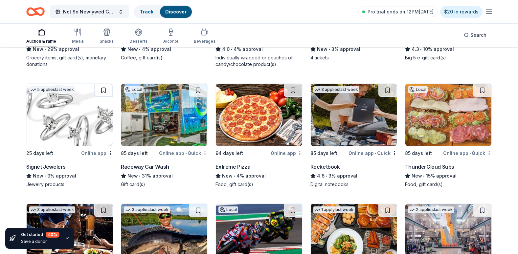
scroll to position [2804, 0]
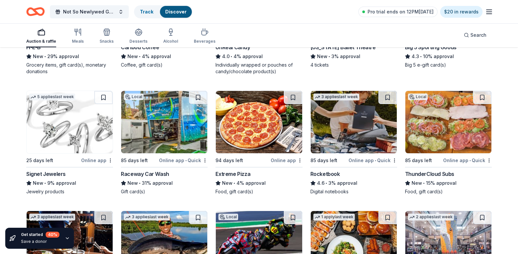
click at [171, 128] on img at bounding box center [164, 122] width 86 height 62
click at [60, 114] on img at bounding box center [70, 122] width 86 height 62
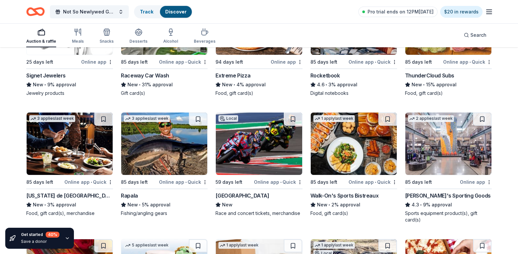
scroll to position [2936, 0]
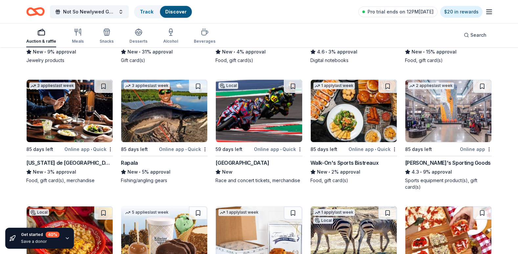
click at [457, 111] on img at bounding box center [448, 111] width 86 height 62
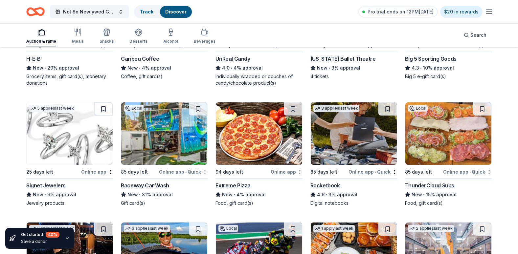
scroll to position [2804, 0]
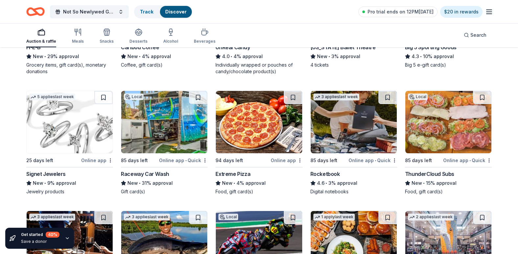
click at [348, 126] on img at bounding box center [354, 122] width 86 height 62
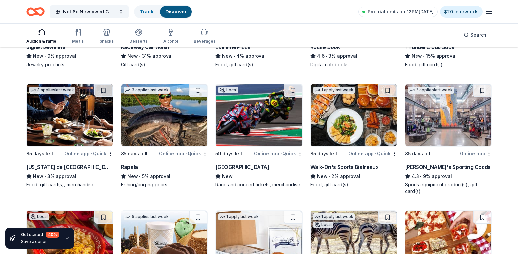
scroll to position [2936, 0]
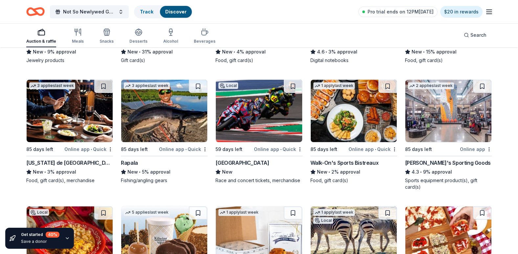
click at [260, 114] on img at bounding box center [259, 111] width 86 height 62
click at [168, 115] on img at bounding box center [164, 111] width 86 height 62
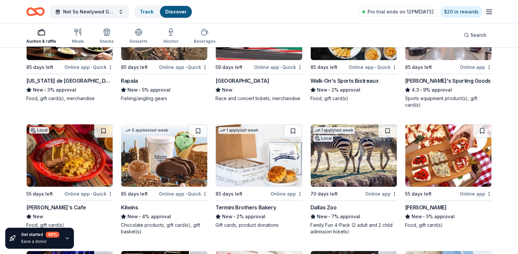
scroll to position [3034, 0]
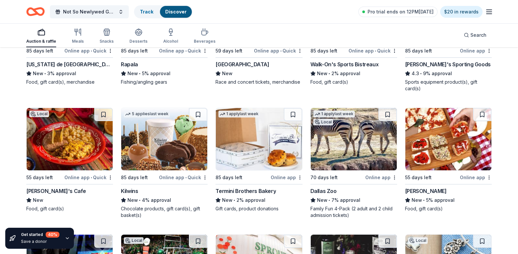
click at [260, 142] on img at bounding box center [259, 139] width 86 height 62
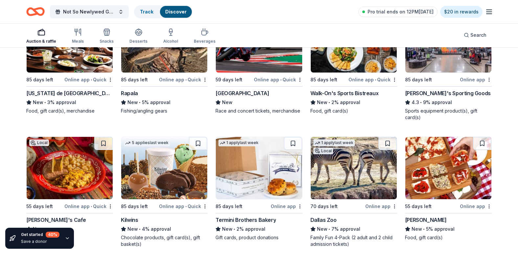
scroll to position [3001, 0]
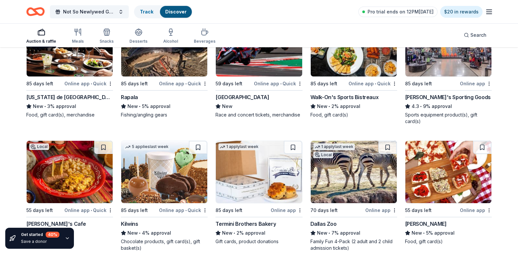
click at [448, 60] on img at bounding box center [448, 45] width 86 height 62
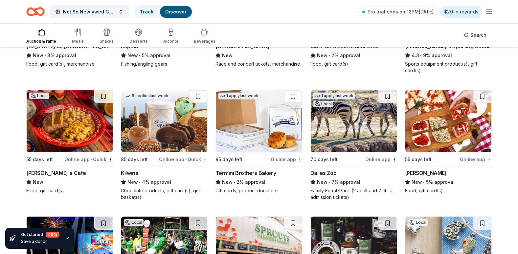
scroll to position [3067, 0]
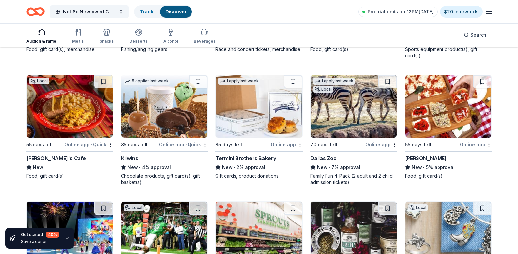
click at [149, 108] on img at bounding box center [164, 106] width 86 height 62
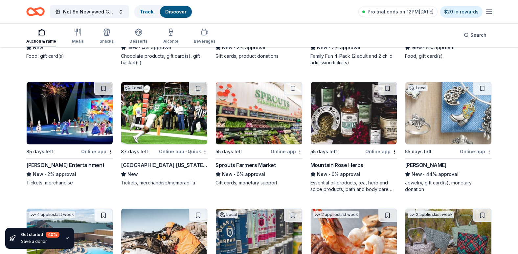
scroll to position [3198, 0]
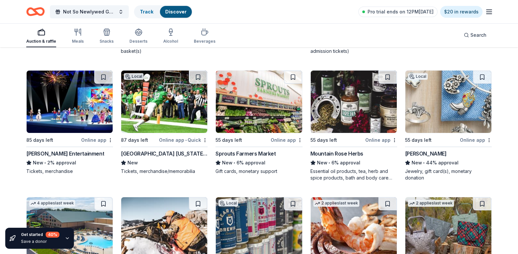
click at [64, 103] on img at bounding box center [70, 102] width 86 height 62
click at [360, 110] on img at bounding box center [354, 102] width 86 height 62
click at [454, 109] on img at bounding box center [448, 102] width 86 height 62
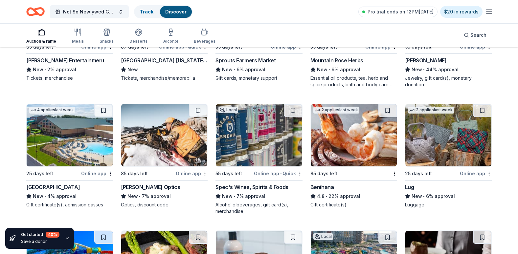
scroll to position [3330, 0]
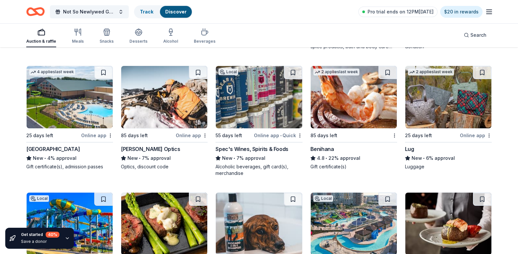
click at [76, 96] on img at bounding box center [70, 97] width 86 height 62
click at [258, 95] on img at bounding box center [259, 97] width 86 height 62
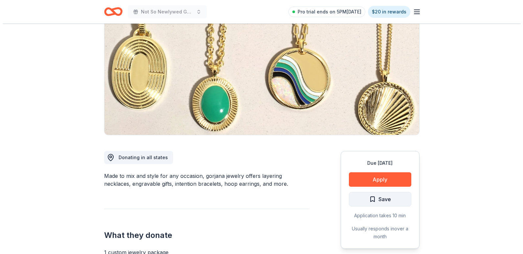
scroll to position [66, 0]
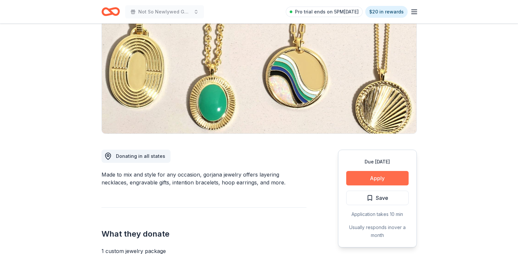
click at [374, 182] on button "Apply" at bounding box center [377, 178] width 62 height 14
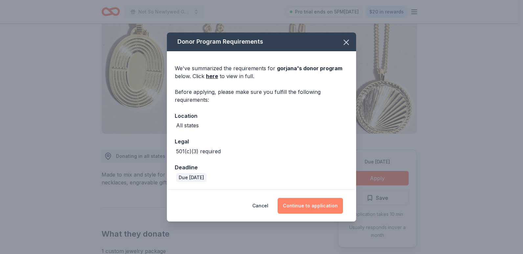
click at [316, 204] on button "Continue to application" at bounding box center [310, 206] width 65 height 16
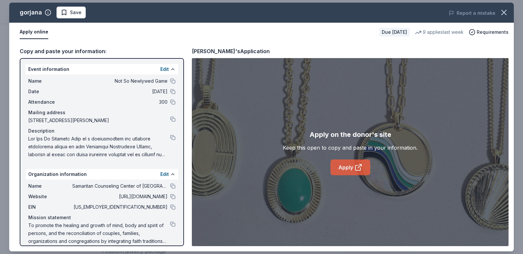
click at [354, 170] on link "Apply" at bounding box center [350, 168] width 40 height 16
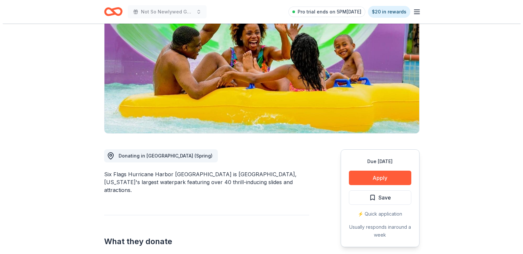
scroll to position [99, 0]
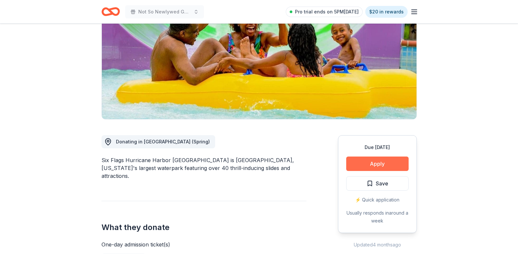
click at [368, 157] on button "Apply" at bounding box center [377, 164] width 62 height 14
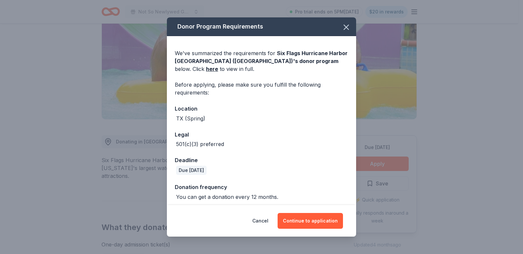
click at [317, 212] on div "Cancel Continue to application" at bounding box center [261, 221] width 189 height 32
click at [314, 224] on button "Continue to application" at bounding box center [310, 221] width 65 height 16
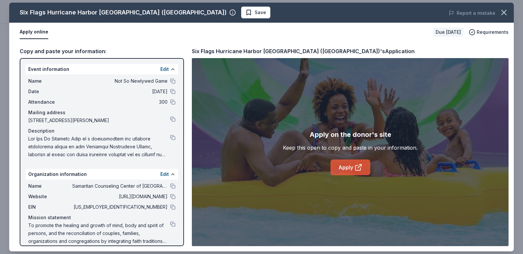
click at [342, 164] on link "Apply" at bounding box center [350, 168] width 40 height 16
click at [349, 168] on link "Apply" at bounding box center [350, 168] width 40 height 16
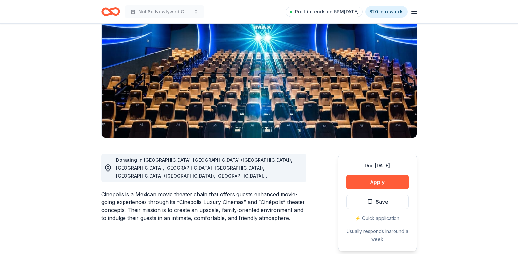
scroll to position [66, 0]
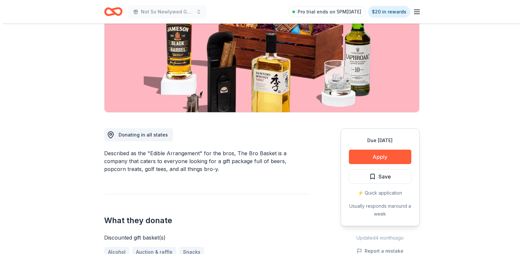
scroll to position [99, 0]
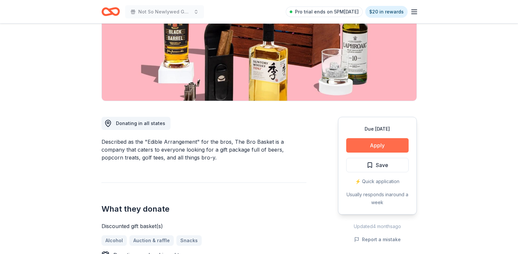
click at [375, 140] on button "Apply" at bounding box center [377, 145] width 62 height 14
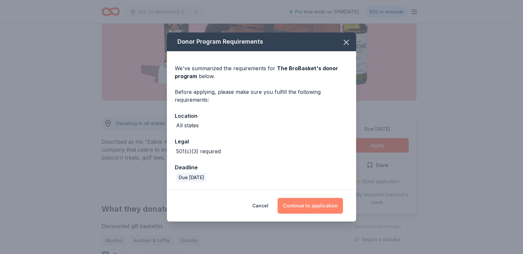
click at [299, 208] on button "Continue to application" at bounding box center [310, 206] width 65 height 16
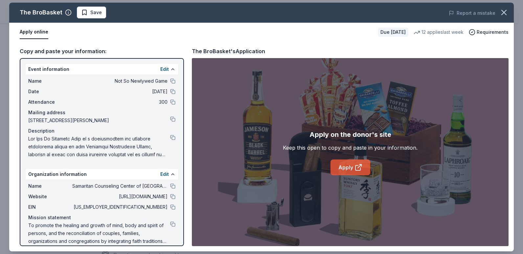
click at [338, 174] on link "Apply" at bounding box center [350, 168] width 40 height 16
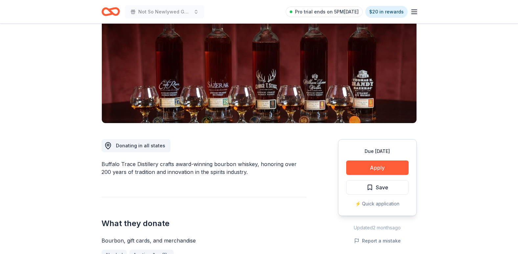
scroll to position [99, 0]
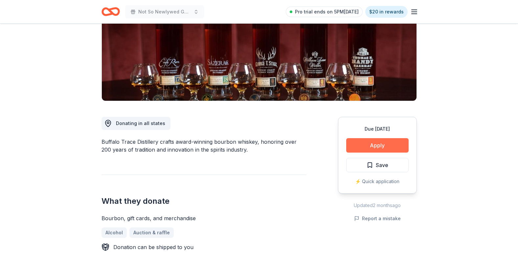
click at [380, 140] on button "Apply" at bounding box center [377, 145] width 62 height 14
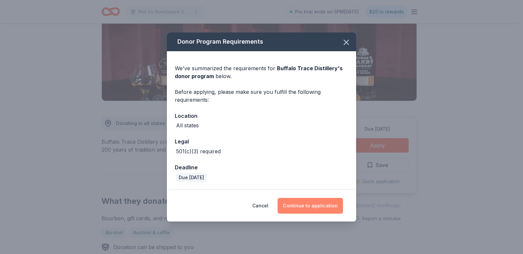
click at [324, 204] on button "Continue to application" at bounding box center [310, 206] width 65 height 16
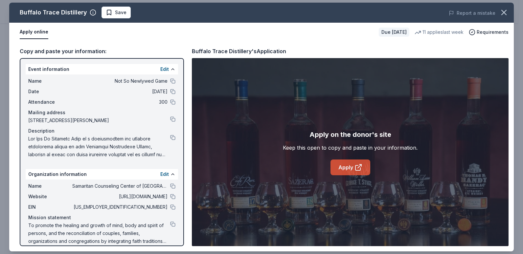
click at [365, 169] on link "Apply" at bounding box center [350, 168] width 40 height 16
click at [504, 12] on icon "button" at bounding box center [504, 12] width 5 height 5
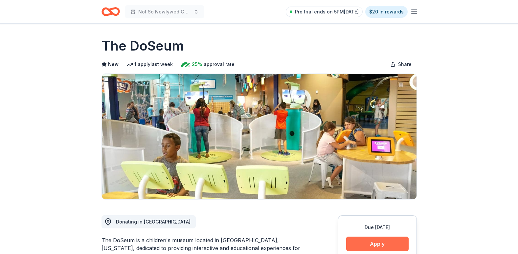
click at [388, 243] on button "Apply" at bounding box center [377, 244] width 62 height 14
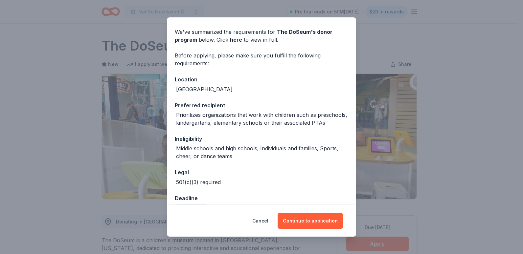
scroll to position [33, 0]
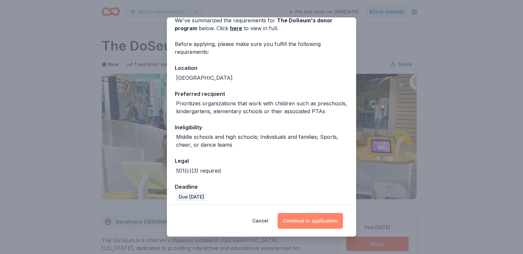
click at [304, 217] on button "Continue to application" at bounding box center [310, 221] width 65 height 16
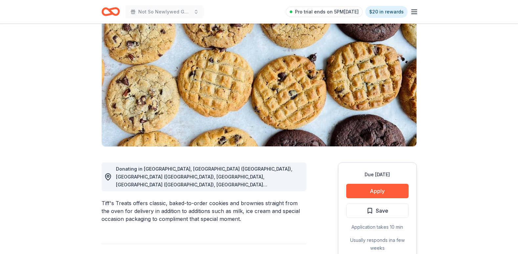
scroll to position [66, 0]
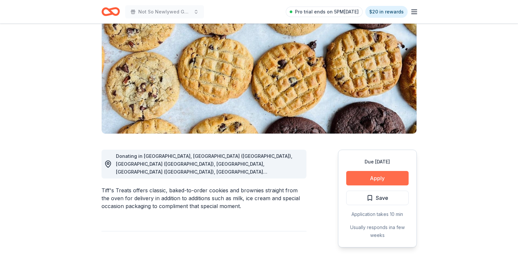
click at [382, 182] on button "Apply" at bounding box center [377, 178] width 62 height 14
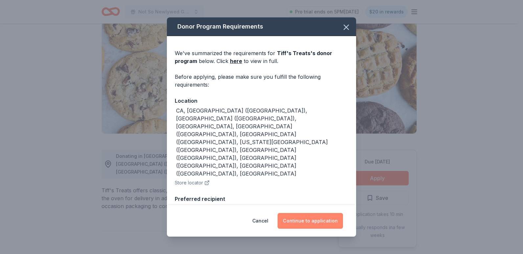
click at [307, 220] on button "Continue to application" at bounding box center [310, 221] width 65 height 16
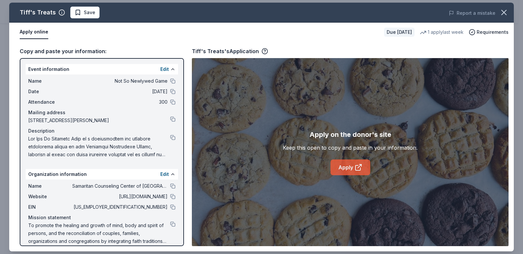
click at [348, 167] on link "Apply" at bounding box center [350, 168] width 40 height 16
click at [502, 10] on icon "button" at bounding box center [504, 12] width 5 height 5
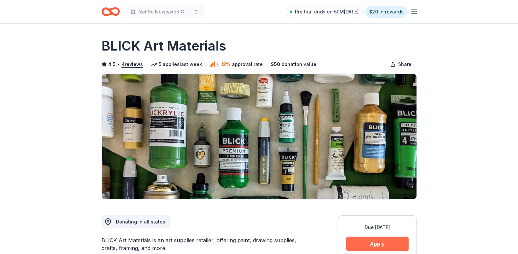
click at [385, 246] on button "Apply" at bounding box center [377, 244] width 62 height 14
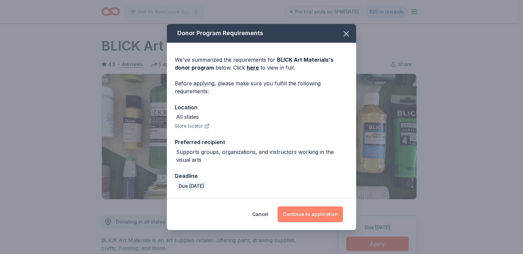
click at [310, 212] on button "Continue to application" at bounding box center [310, 215] width 65 height 16
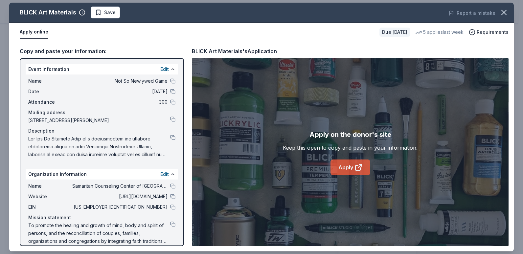
click at [344, 168] on link "Apply" at bounding box center [350, 168] width 40 height 16
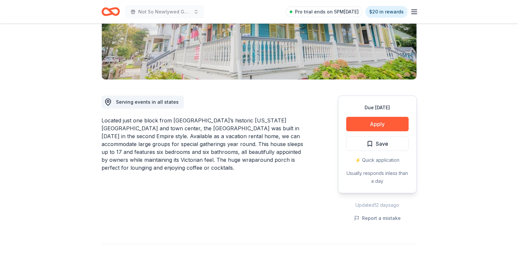
scroll to position [131, 0]
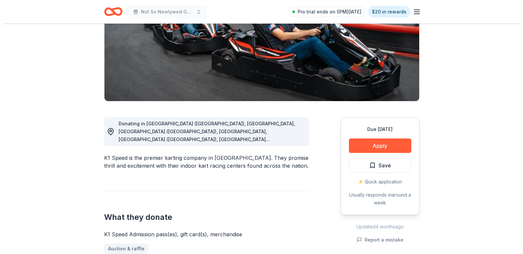
scroll to position [99, 0]
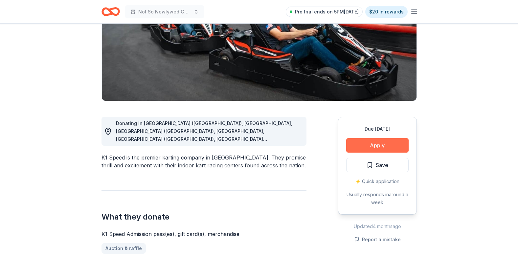
click at [389, 145] on button "Apply" at bounding box center [377, 145] width 62 height 14
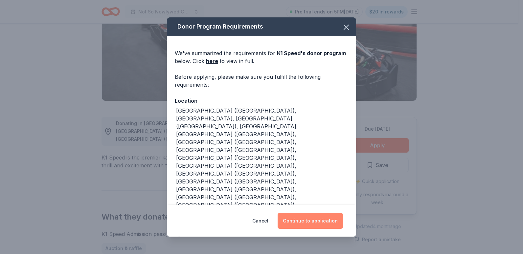
click at [316, 219] on button "Continue to application" at bounding box center [310, 221] width 65 height 16
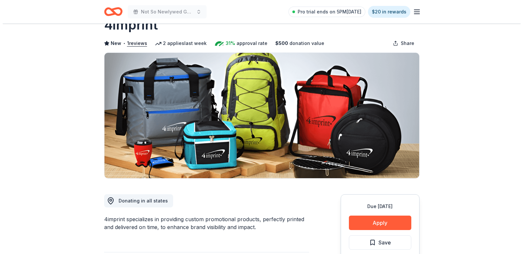
scroll to position [33, 0]
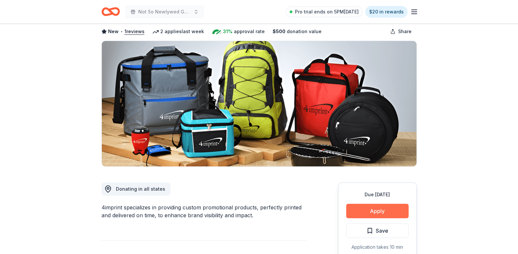
click at [377, 211] on button "Apply" at bounding box center [377, 211] width 62 height 14
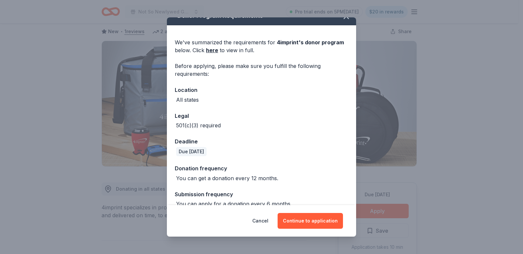
scroll to position [21, 0]
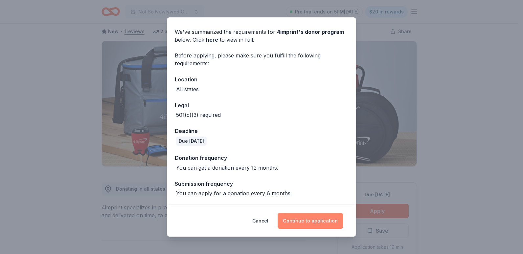
click at [316, 218] on button "Continue to application" at bounding box center [310, 221] width 65 height 16
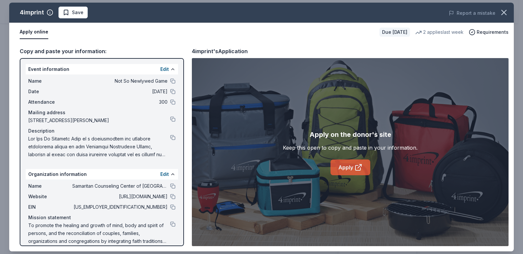
click at [341, 168] on link "Apply" at bounding box center [350, 168] width 40 height 16
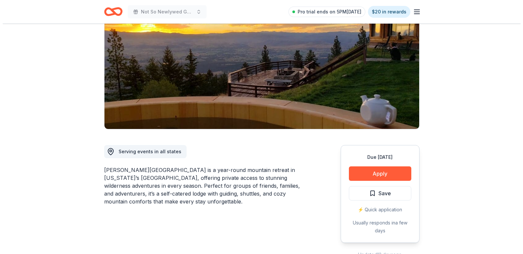
scroll to position [131, 0]
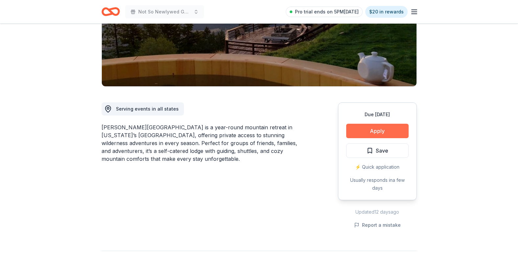
click at [363, 124] on button "Apply" at bounding box center [377, 131] width 62 height 14
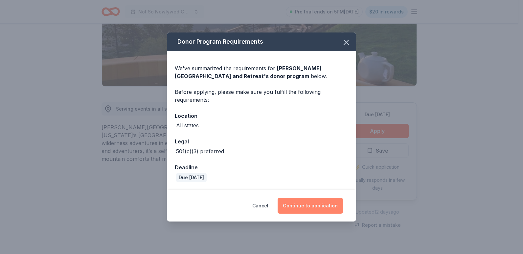
click at [314, 205] on button "Continue to application" at bounding box center [310, 206] width 65 height 16
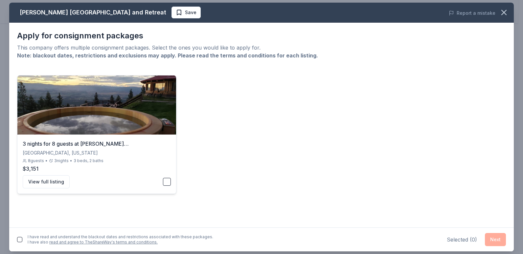
click at [168, 182] on button "button" at bounding box center [167, 182] width 8 height 8
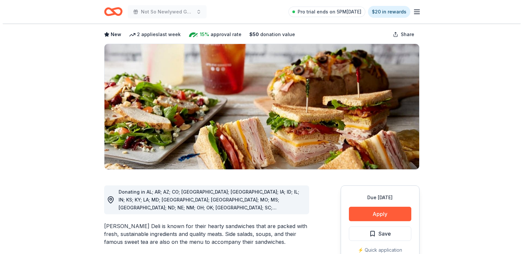
scroll to position [66, 0]
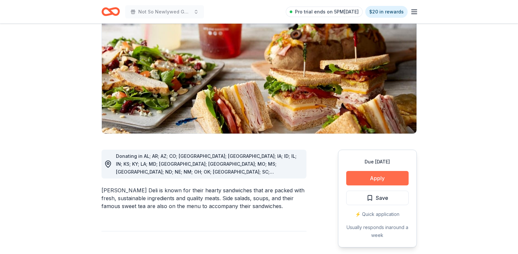
click at [363, 176] on button "Apply" at bounding box center [377, 178] width 62 height 14
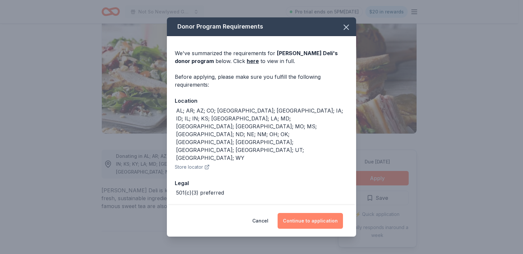
click at [315, 215] on button "Continue to application" at bounding box center [310, 221] width 65 height 16
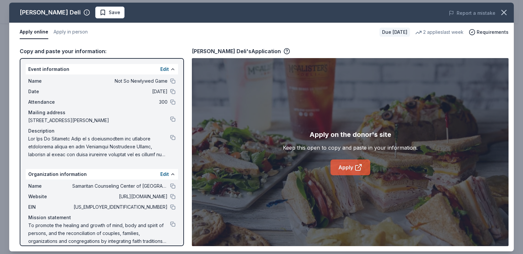
click at [350, 170] on link "Apply" at bounding box center [350, 168] width 40 height 16
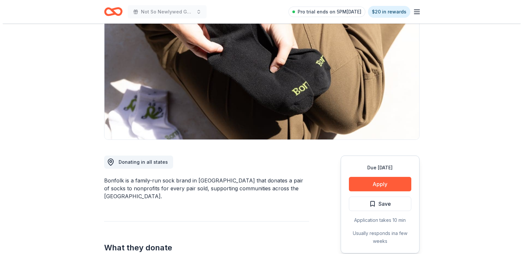
scroll to position [66, 0]
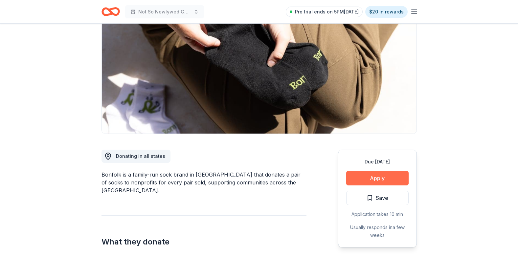
click at [394, 176] on button "Apply" at bounding box center [377, 178] width 62 height 14
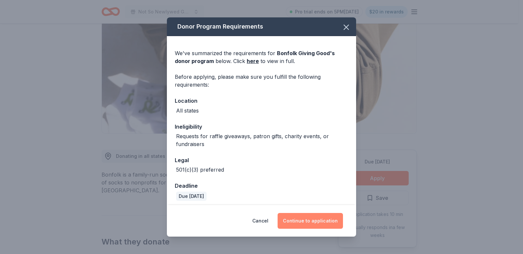
click at [320, 221] on button "Continue to application" at bounding box center [310, 221] width 65 height 16
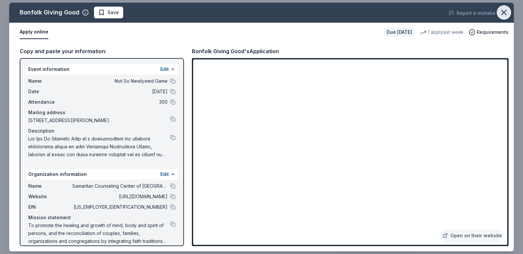
click at [500, 17] on icon "button" at bounding box center [503, 12] width 9 height 9
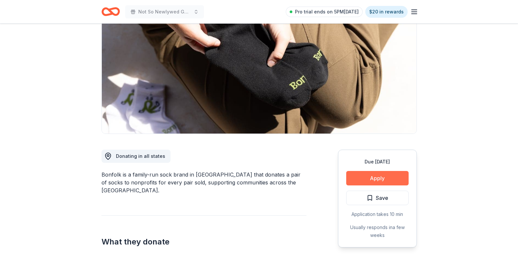
click at [392, 177] on button "Apply" at bounding box center [377, 178] width 62 height 14
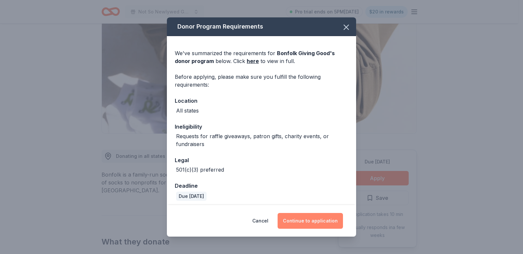
click at [320, 215] on button "Continue to application" at bounding box center [310, 221] width 65 height 16
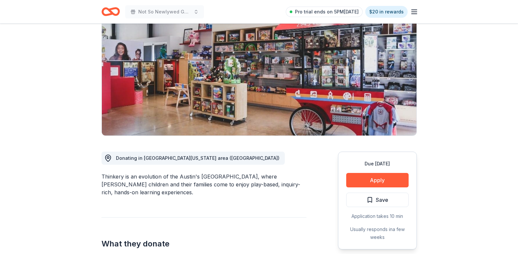
scroll to position [66, 0]
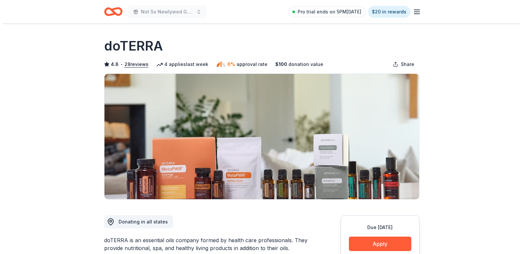
scroll to position [66, 0]
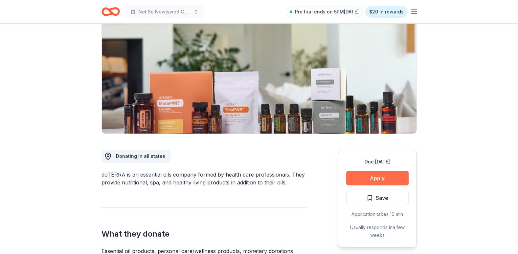
click at [364, 179] on button "Apply" at bounding box center [377, 178] width 62 height 14
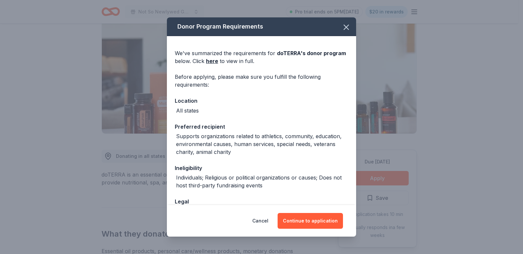
click at [311, 209] on div "Cancel Continue to application" at bounding box center [261, 221] width 189 height 32
click at [310, 219] on button "Continue to application" at bounding box center [310, 221] width 65 height 16
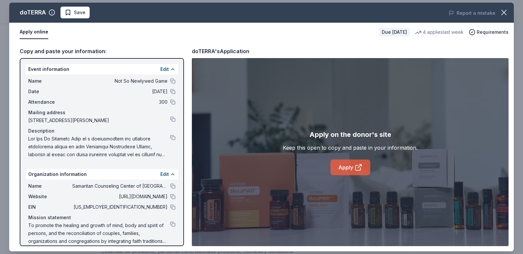
click at [354, 170] on icon at bounding box center [358, 168] width 8 height 8
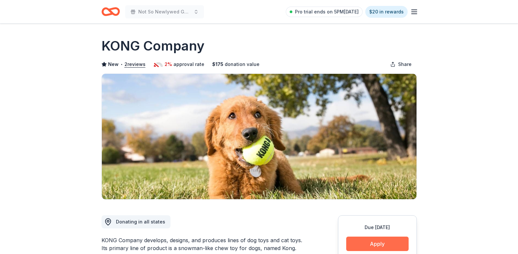
click at [376, 244] on button "Apply" at bounding box center [377, 244] width 62 height 14
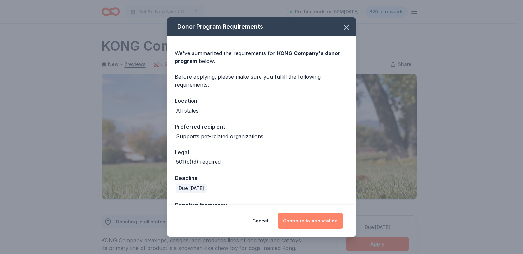
click at [308, 217] on button "Continue to application" at bounding box center [310, 221] width 65 height 16
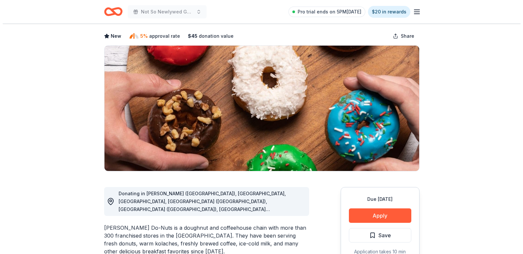
scroll to position [66, 0]
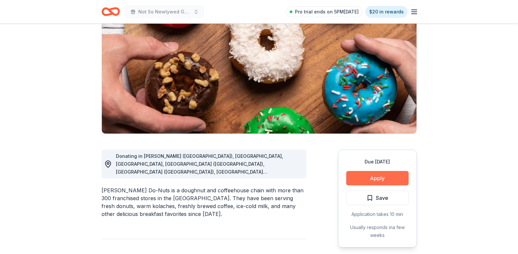
click at [369, 176] on button "Apply" at bounding box center [377, 178] width 62 height 14
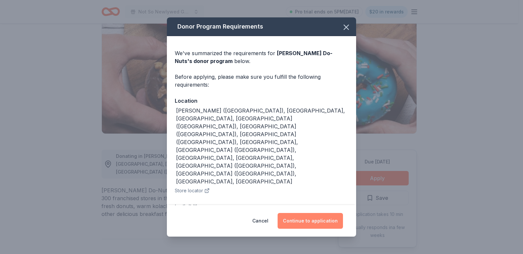
click at [306, 216] on button "Continue to application" at bounding box center [310, 221] width 65 height 16
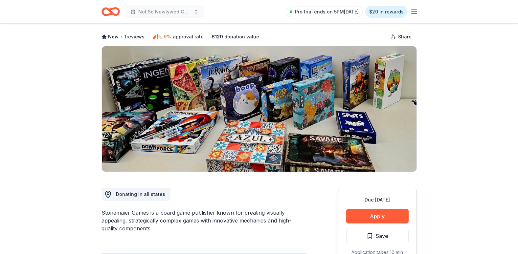
scroll to position [66, 0]
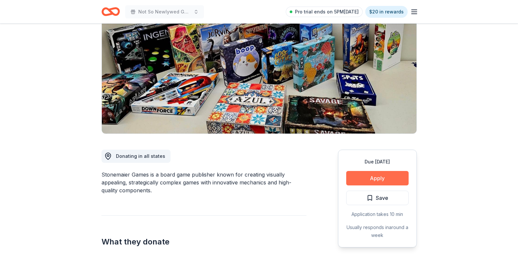
click at [370, 183] on button "Apply" at bounding box center [377, 178] width 62 height 14
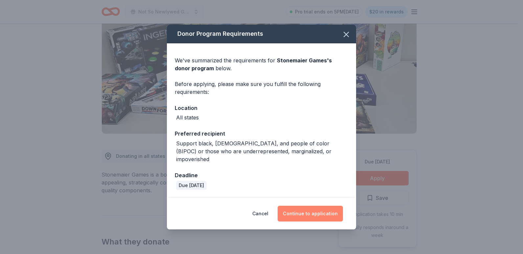
click at [310, 206] on button "Continue to application" at bounding box center [310, 214] width 65 height 16
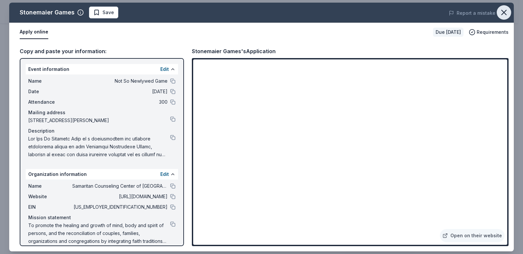
click at [505, 15] on icon "button" at bounding box center [503, 12] width 9 height 9
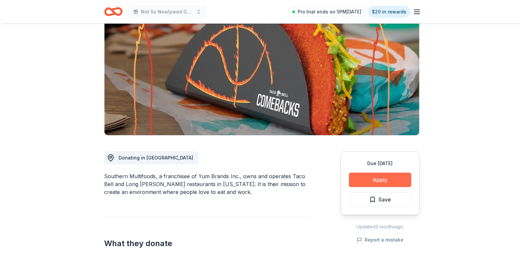
scroll to position [66, 0]
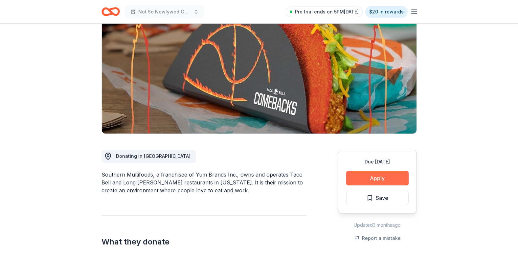
click at [381, 181] on button "Apply" at bounding box center [377, 178] width 62 height 14
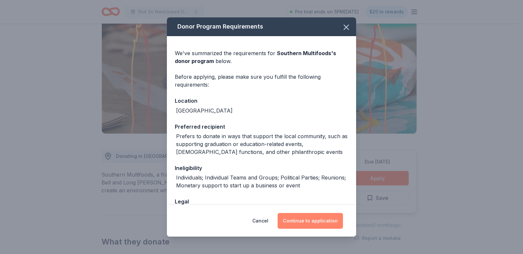
click at [317, 228] on button "Continue to application" at bounding box center [310, 221] width 65 height 16
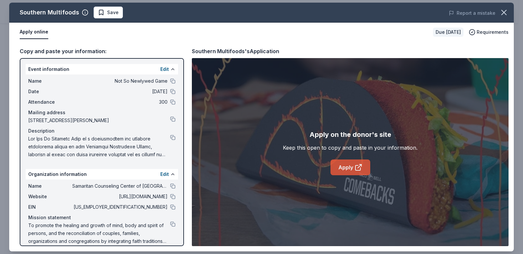
click at [356, 168] on icon at bounding box center [358, 168] width 8 height 8
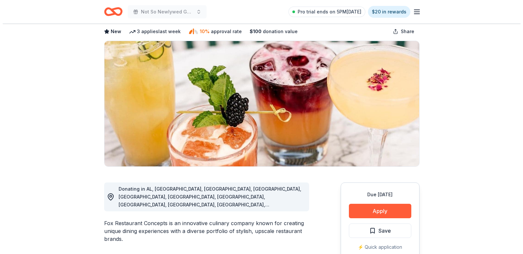
scroll to position [66, 0]
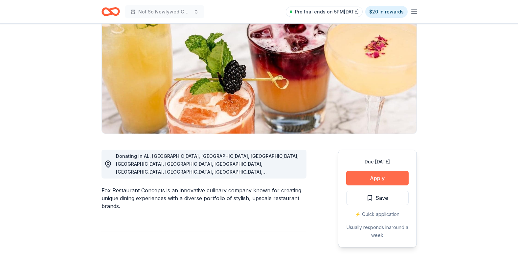
click at [384, 182] on button "Apply" at bounding box center [377, 178] width 62 height 14
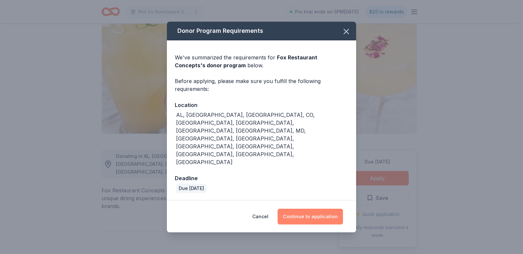
click at [313, 209] on button "Continue to application" at bounding box center [310, 217] width 65 height 16
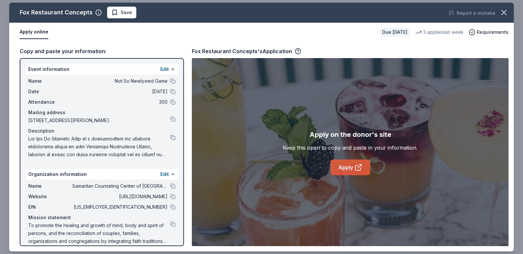
click at [353, 168] on link "Apply" at bounding box center [350, 168] width 40 height 16
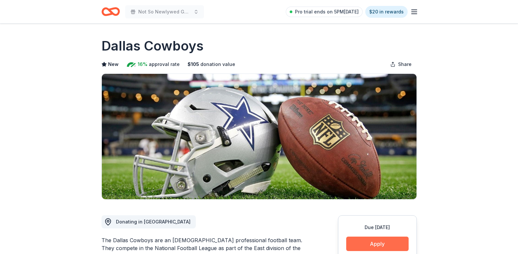
click at [386, 244] on button "Apply" at bounding box center [377, 244] width 62 height 14
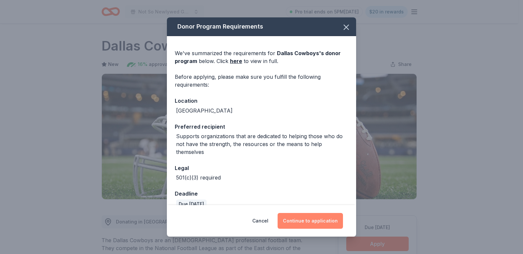
click at [329, 216] on button "Continue to application" at bounding box center [310, 221] width 65 height 16
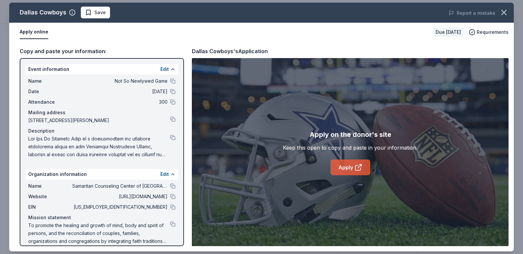
click at [357, 166] on icon at bounding box center [358, 168] width 8 height 8
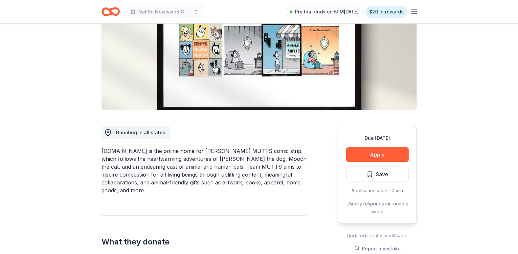
scroll to position [99, 0]
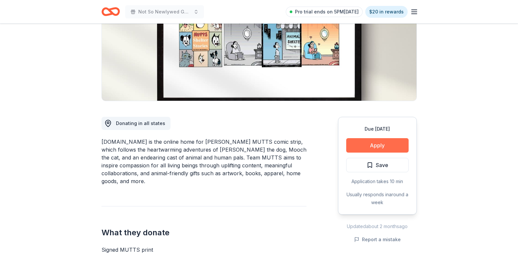
click at [385, 145] on button "Apply" at bounding box center [377, 145] width 62 height 14
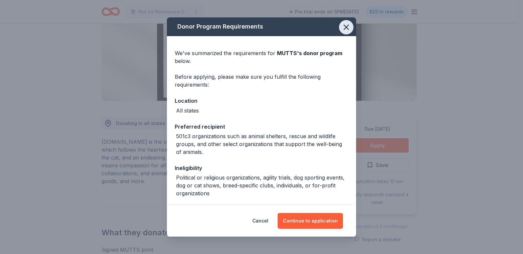
click at [342, 27] on icon "button" at bounding box center [346, 27] width 9 height 9
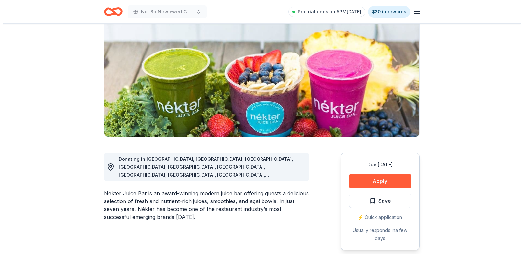
scroll to position [66, 0]
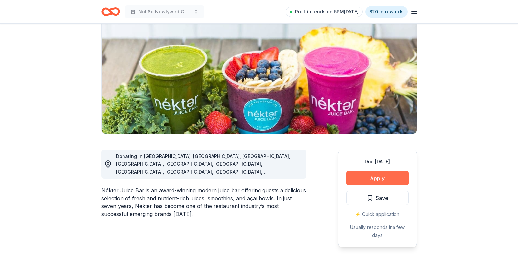
click at [357, 180] on button "Apply" at bounding box center [377, 178] width 62 height 14
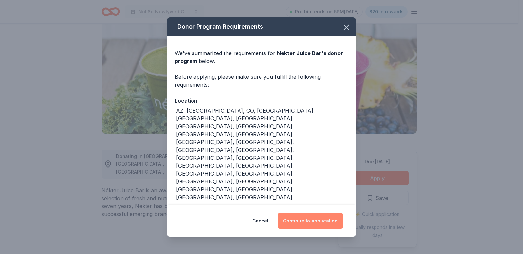
click at [322, 213] on button "Continue to application" at bounding box center [310, 221] width 65 height 16
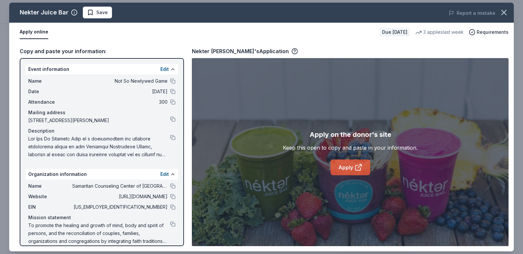
click at [343, 167] on link "Apply" at bounding box center [350, 168] width 40 height 16
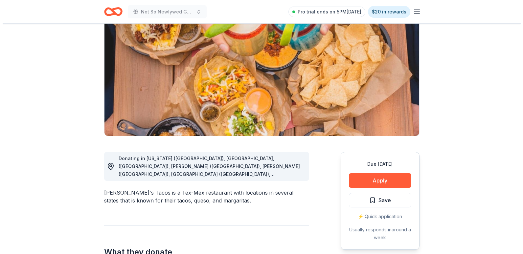
scroll to position [66, 0]
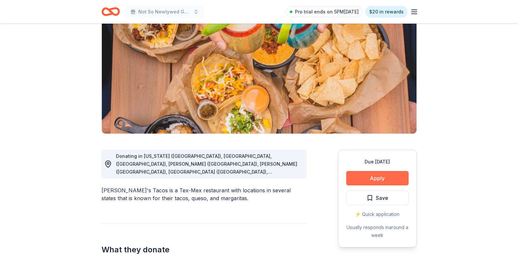
click at [372, 177] on button "Apply" at bounding box center [377, 178] width 62 height 14
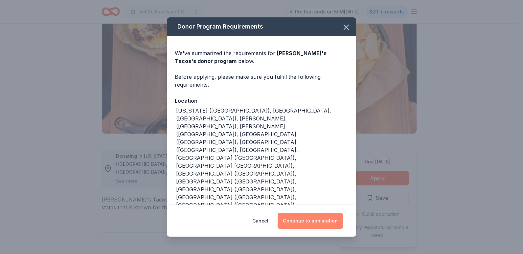
click at [319, 214] on button "Continue to application" at bounding box center [310, 221] width 65 height 16
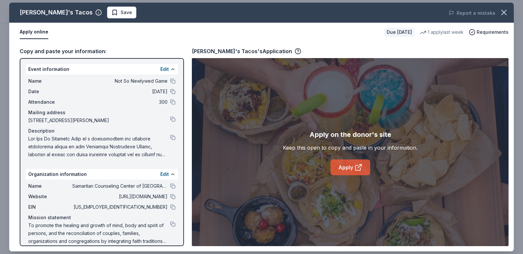
click at [339, 171] on link "Apply" at bounding box center [350, 168] width 40 height 16
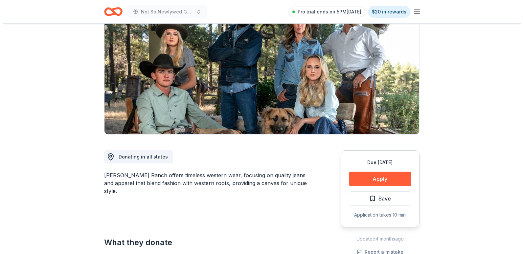
scroll to position [66, 0]
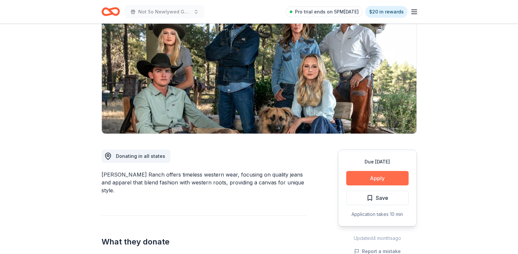
click at [384, 179] on button "Apply" at bounding box center [377, 178] width 62 height 14
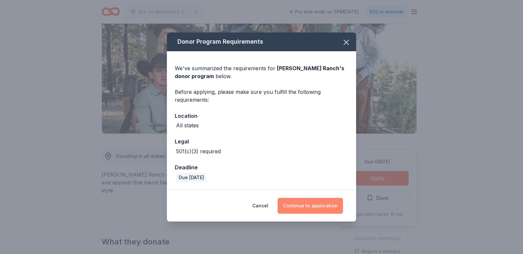
click at [327, 209] on button "Continue to application" at bounding box center [310, 206] width 65 height 16
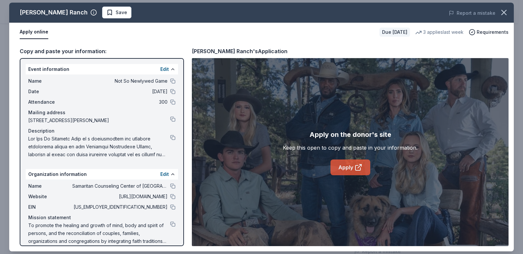
click at [343, 172] on link "Apply" at bounding box center [350, 168] width 40 height 16
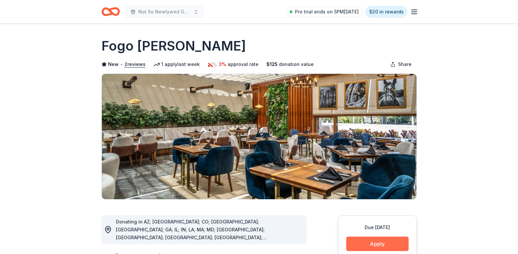
click at [378, 244] on button "Apply" at bounding box center [377, 244] width 62 height 14
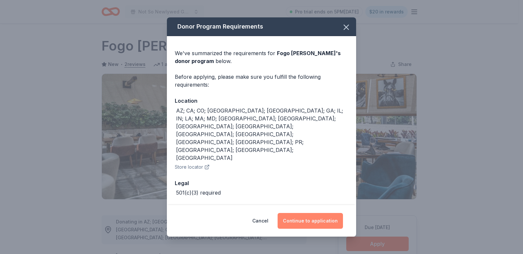
click at [311, 217] on button "Continue to application" at bounding box center [310, 221] width 65 height 16
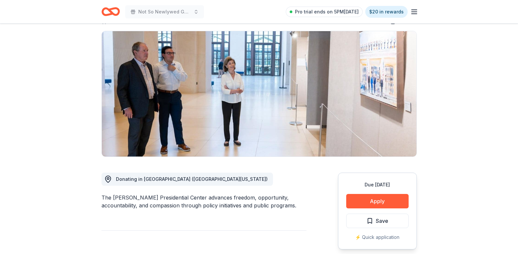
scroll to position [99, 0]
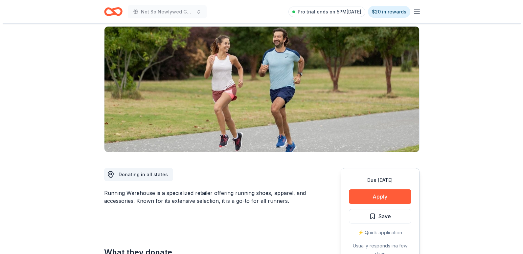
scroll to position [66, 0]
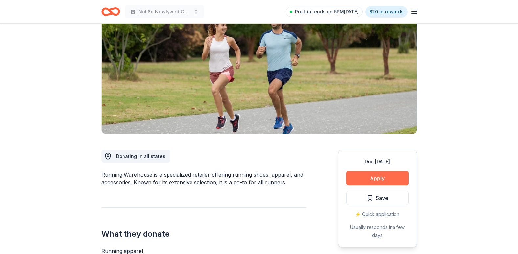
click at [375, 174] on button "Apply" at bounding box center [377, 178] width 62 height 14
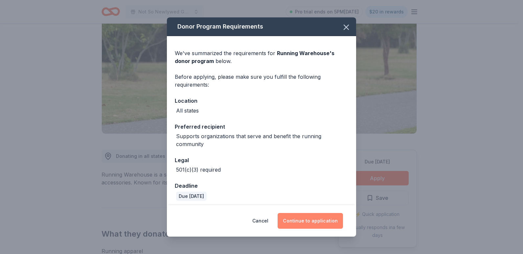
click at [330, 217] on button "Continue to application" at bounding box center [310, 221] width 65 height 16
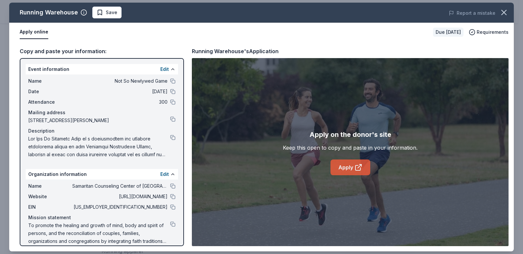
click at [342, 164] on link "Apply" at bounding box center [350, 168] width 40 height 16
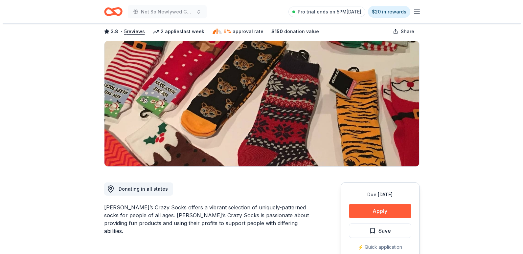
scroll to position [66, 0]
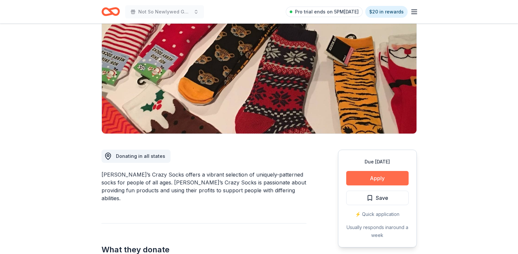
click at [382, 183] on button "Apply" at bounding box center [377, 178] width 62 height 14
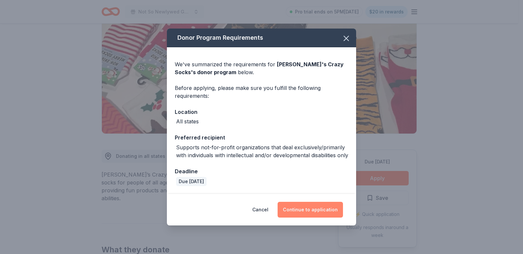
click at [307, 211] on button "Continue to application" at bounding box center [310, 210] width 65 height 16
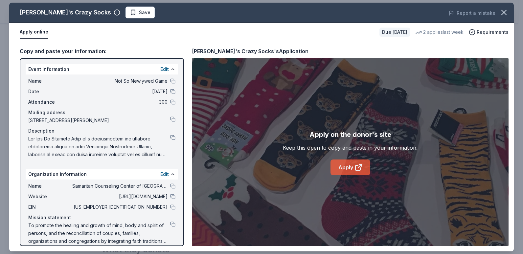
click at [350, 165] on link "Apply" at bounding box center [350, 168] width 40 height 16
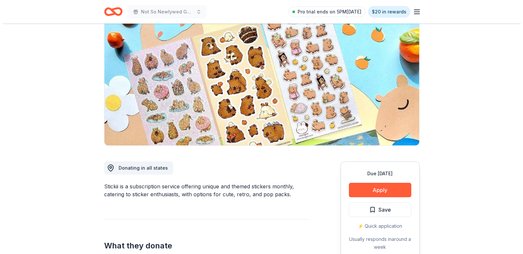
scroll to position [66, 0]
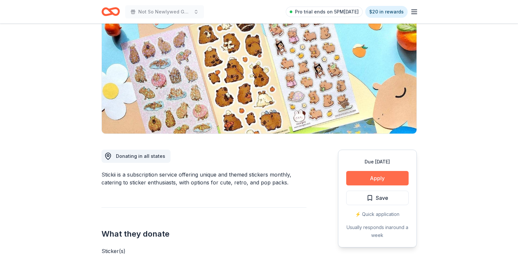
click at [373, 179] on button "Apply" at bounding box center [377, 178] width 62 height 14
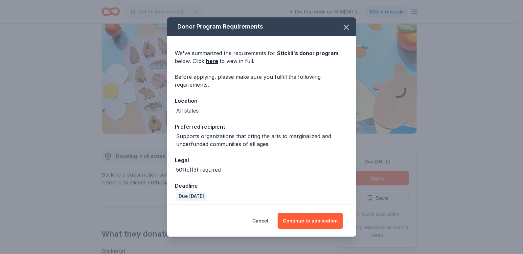
click at [331, 209] on div "Cancel Continue to application" at bounding box center [261, 221] width 189 height 32
click at [326, 216] on button "Continue to application" at bounding box center [310, 221] width 65 height 16
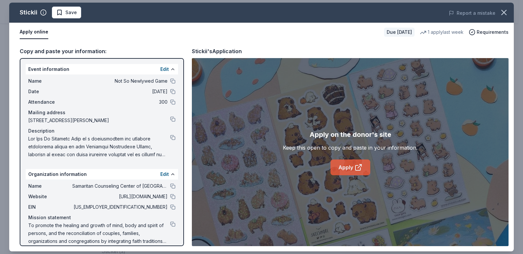
click at [361, 169] on icon at bounding box center [358, 168] width 8 height 8
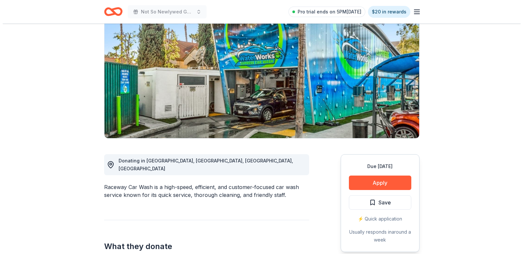
scroll to position [66, 0]
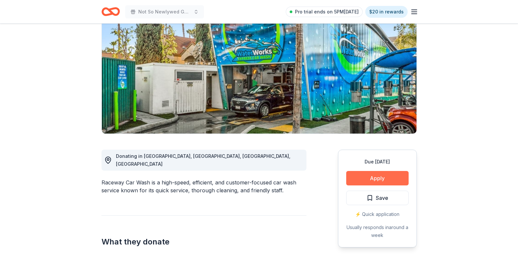
click at [377, 180] on button "Apply" at bounding box center [377, 178] width 62 height 14
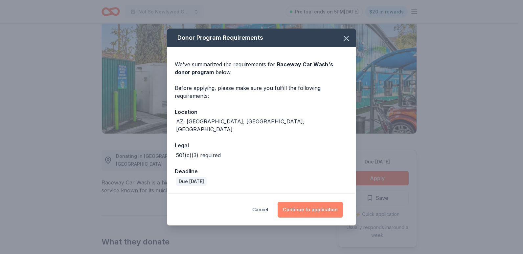
click at [320, 205] on button "Continue to application" at bounding box center [310, 210] width 65 height 16
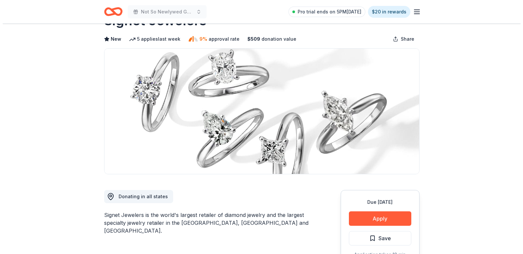
scroll to position [33, 0]
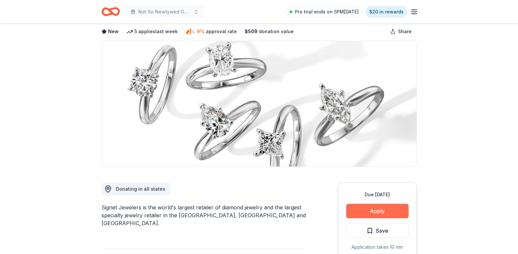
click at [381, 209] on button "Apply" at bounding box center [377, 211] width 62 height 14
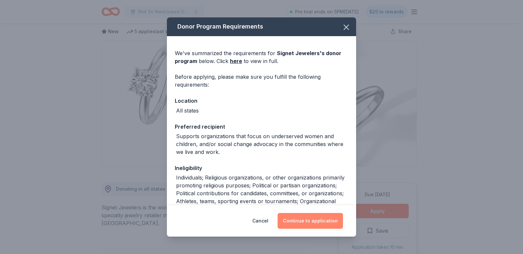
click at [315, 220] on button "Continue to application" at bounding box center [310, 221] width 65 height 16
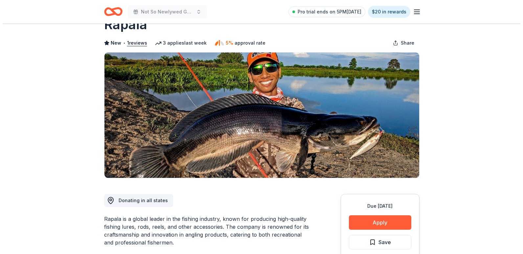
scroll to position [66, 0]
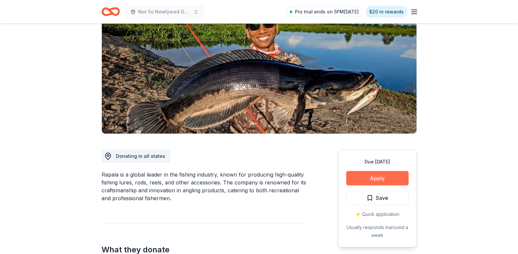
click at [374, 180] on button "Apply" at bounding box center [377, 178] width 62 height 14
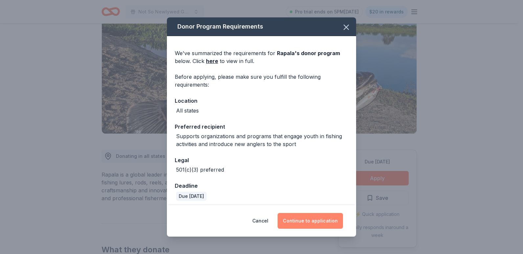
click at [305, 219] on button "Continue to application" at bounding box center [310, 221] width 65 height 16
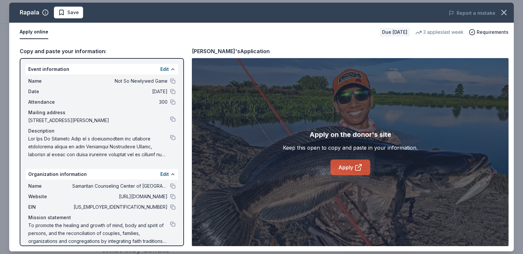
click at [353, 168] on link "Apply" at bounding box center [350, 168] width 40 height 16
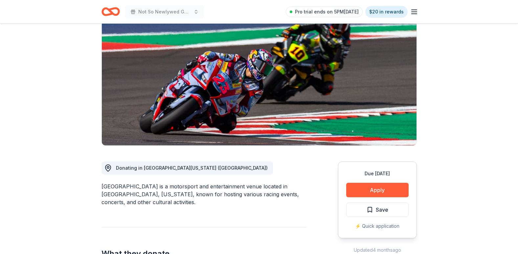
scroll to position [66, 0]
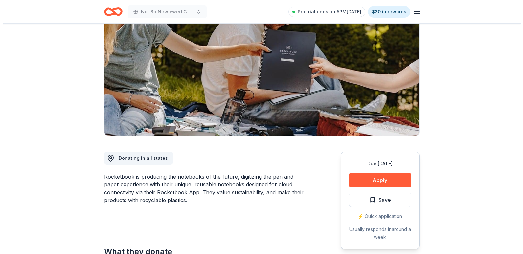
scroll to position [66, 0]
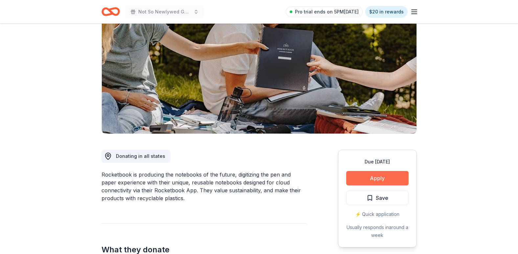
click at [377, 178] on button "Apply" at bounding box center [377, 178] width 62 height 14
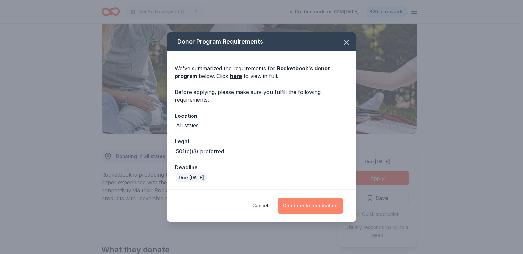
click at [325, 202] on button "Continue to application" at bounding box center [310, 206] width 65 height 16
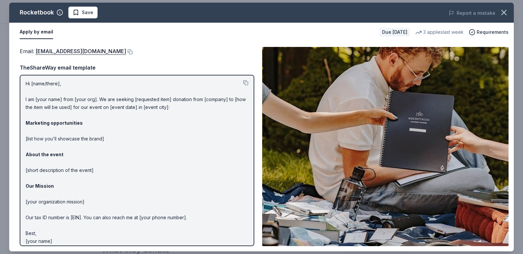
scroll to position [0, 0]
click at [133, 52] on button at bounding box center [129, 51] width 7 height 5
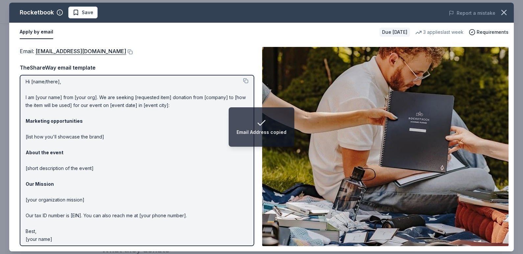
scroll to position [6, 0]
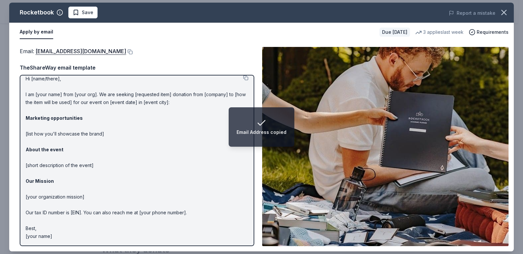
drag, startPoint x: 61, startPoint y: 240, endPoint x: 24, endPoint y: 143, distance: 104.2
click at [22, 142] on div "Hi [name/there], I am [your name] from [your org]. We are seeking [requested it…" at bounding box center [137, 160] width 235 height 171
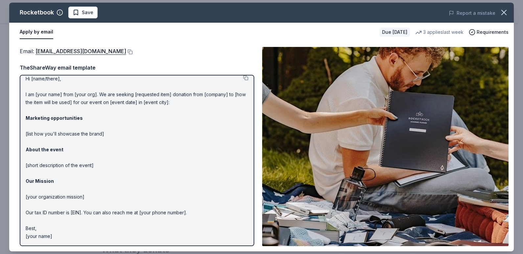
drag, startPoint x: 87, startPoint y: 215, endPoint x: 86, endPoint y: 226, distance: 11.5
click at [86, 215] on p "Hi [name/there], I am [your name] from [your org]. We are seeking [requested it…" at bounding box center [137, 158] width 223 height 166
drag, startPoint x: 54, startPoint y: 236, endPoint x: 35, endPoint y: 140, distance: 98.4
click at [32, 176] on p "Hi [name/there], I am [your name] from [your org]. We are seeking [requested it…" at bounding box center [137, 158] width 223 height 166
click at [25, 89] on div "Hi [name/there], I am [your name] from [your org]. We are seeking [requested it…" at bounding box center [137, 160] width 235 height 171
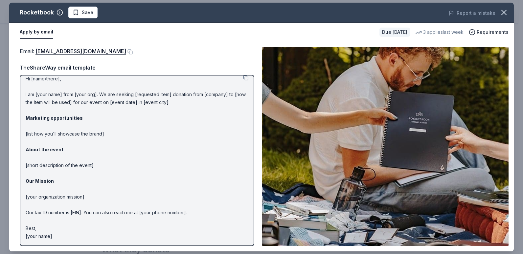
click at [23, 76] on div "Hi [name/there], I am [your name] from [your org]. We are seeking [requested it…" at bounding box center [137, 160] width 235 height 171
click at [26, 78] on p "Hi [name/there], I am [your name] from [your org]. We are seeking [requested it…" at bounding box center [137, 158] width 223 height 166
drag, startPoint x: 26, startPoint y: 78, endPoint x: 205, endPoint y: 65, distance: 179.8
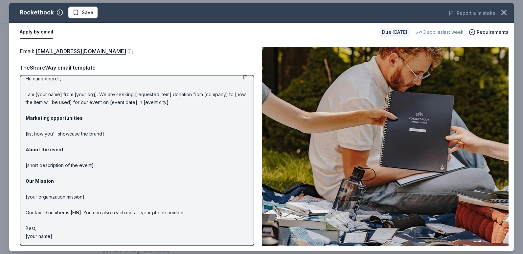
click at [160, 77] on p "Hi [name/there], I am [your name] from [your org]. We are seeking [requested it…" at bounding box center [137, 158] width 223 height 166
click at [243, 77] on button at bounding box center [245, 77] width 5 height 5
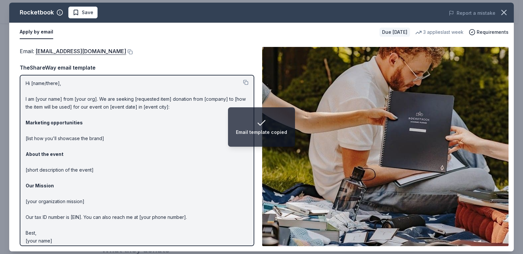
scroll to position [0, 0]
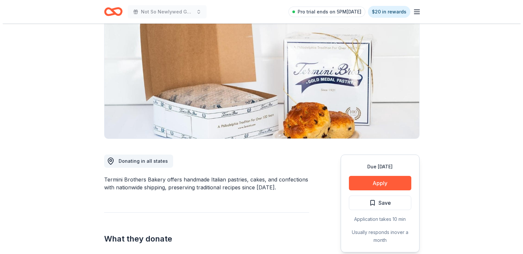
scroll to position [66, 0]
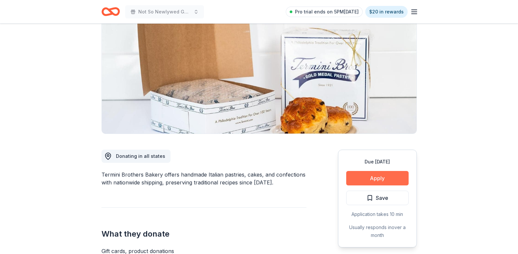
click at [388, 178] on button "Apply" at bounding box center [377, 178] width 62 height 14
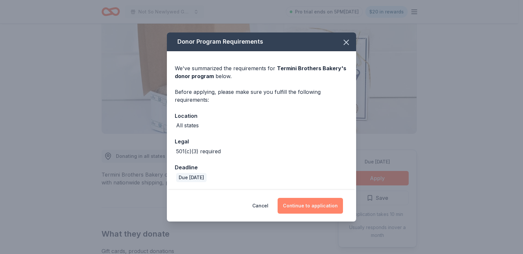
click at [310, 202] on button "Continue to application" at bounding box center [310, 206] width 65 height 16
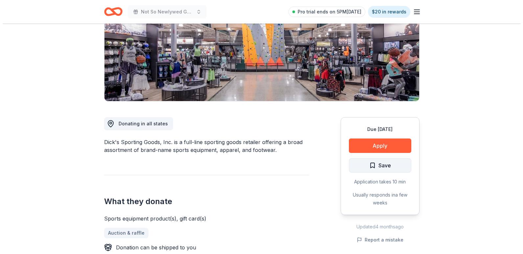
scroll to position [99, 0]
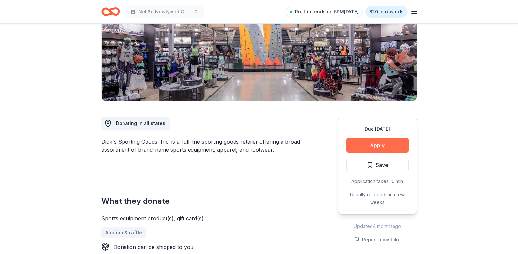
click at [365, 145] on button "Apply" at bounding box center [377, 145] width 62 height 14
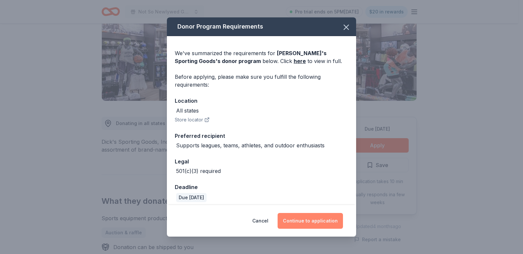
click at [293, 221] on button "Continue to application" at bounding box center [310, 221] width 65 height 16
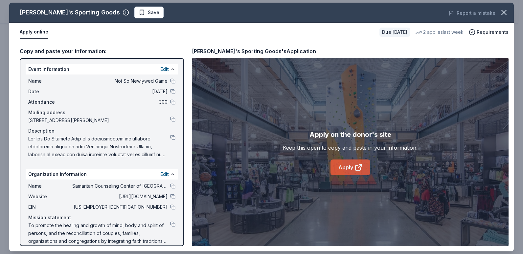
click at [342, 173] on link "Apply" at bounding box center [350, 168] width 40 height 16
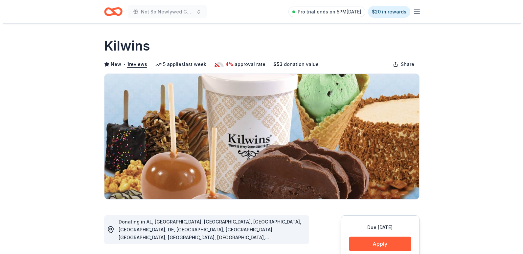
scroll to position [33, 0]
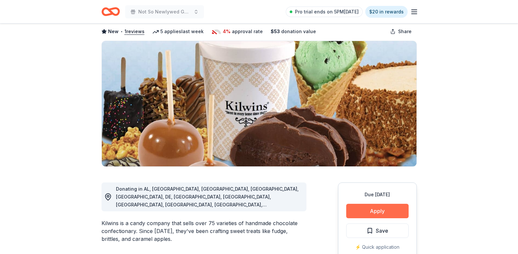
click at [398, 215] on button "Apply" at bounding box center [377, 211] width 62 height 14
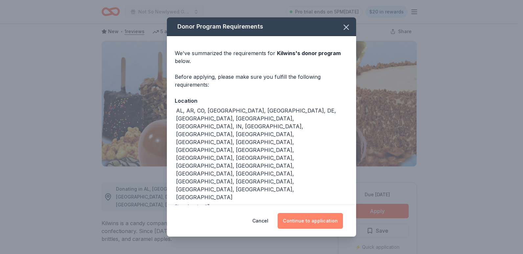
click at [316, 213] on button "Continue to application" at bounding box center [310, 221] width 65 height 16
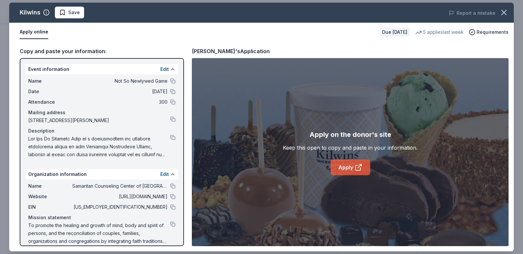
click at [346, 168] on link "Apply" at bounding box center [350, 168] width 40 height 16
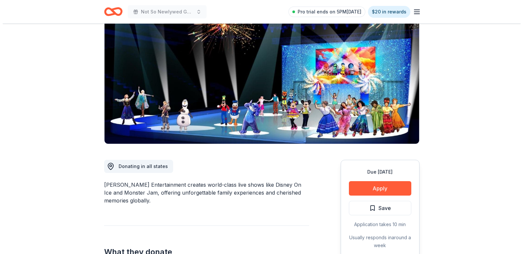
scroll to position [66, 0]
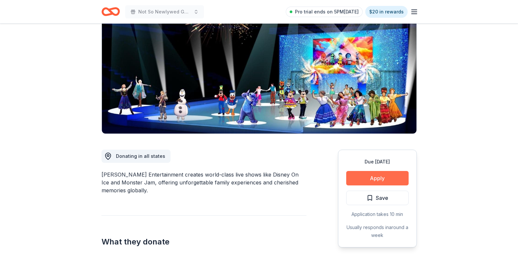
click at [361, 175] on button "Apply" at bounding box center [377, 178] width 62 height 14
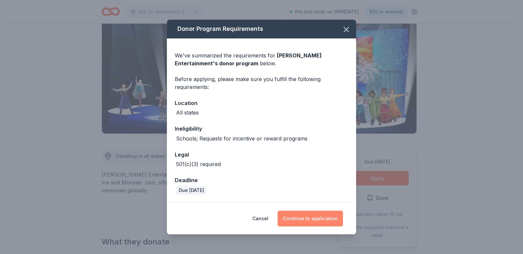
click at [324, 217] on button "Continue to application" at bounding box center [310, 219] width 65 height 16
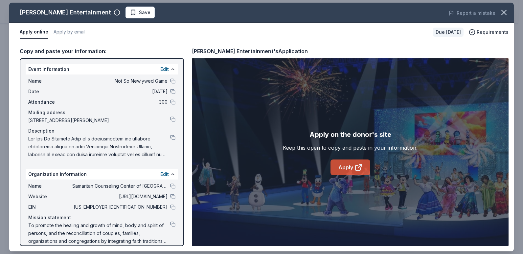
click at [351, 174] on link "Apply" at bounding box center [350, 168] width 40 height 16
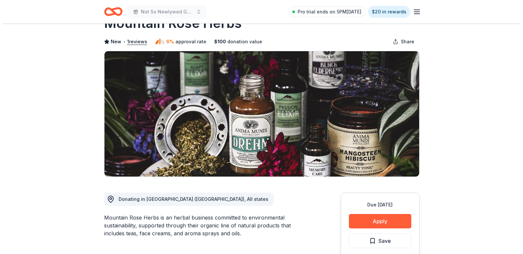
scroll to position [66, 0]
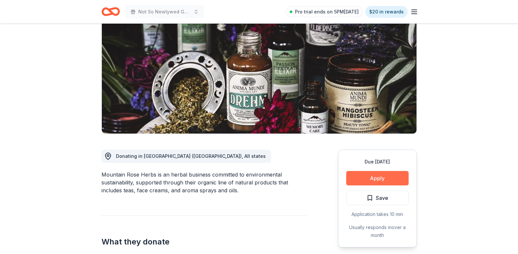
click at [374, 181] on button "Apply" at bounding box center [377, 178] width 62 height 14
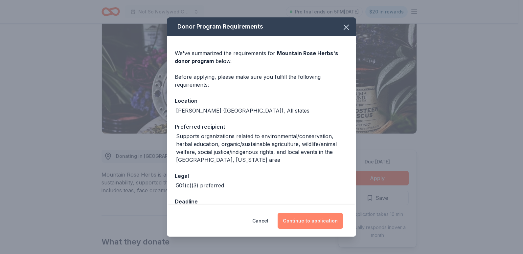
click at [321, 215] on button "Continue to application" at bounding box center [310, 221] width 65 height 16
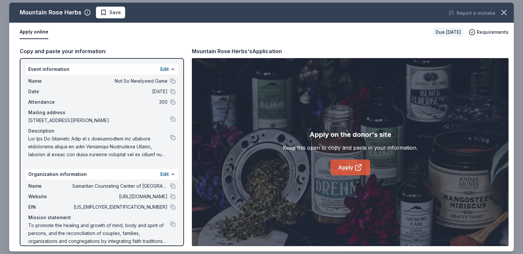
click at [339, 164] on link "Apply" at bounding box center [350, 168] width 40 height 16
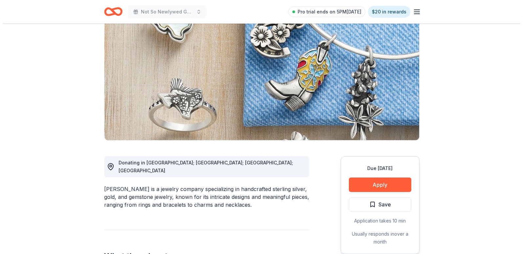
scroll to position [66, 0]
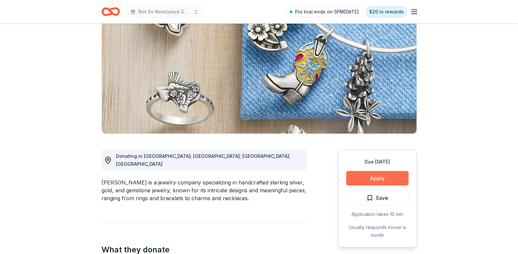
click at [387, 179] on button "Apply" at bounding box center [377, 178] width 62 height 14
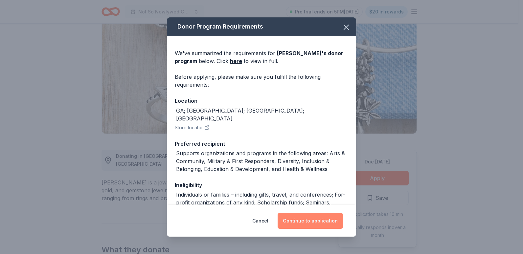
click at [331, 221] on button "Continue to application" at bounding box center [310, 221] width 65 height 16
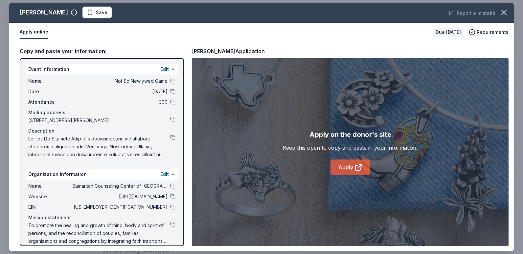
click at [335, 162] on link "Apply" at bounding box center [350, 168] width 40 height 16
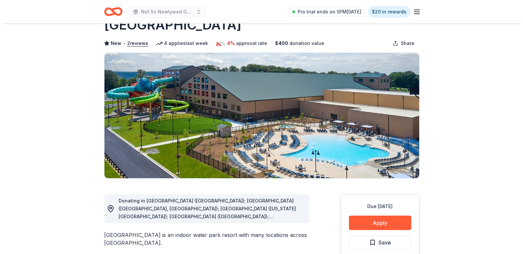
scroll to position [33, 0]
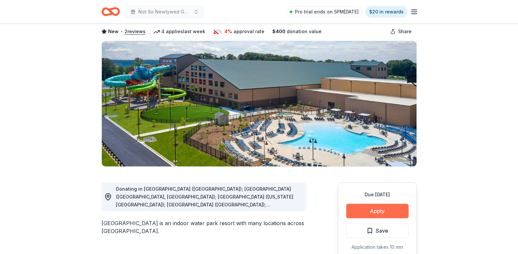
click at [372, 211] on button "Apply" at bounding box center [377, 211] width 62 height 14
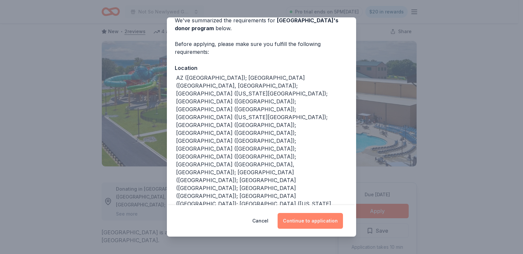
click at [335, 225] on button "Continue to application" at bounding box center [310, 221] width 65 height 16
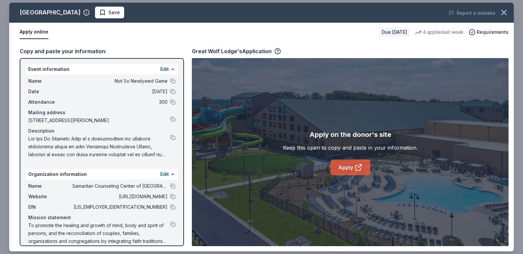
click at [354, 169] on link "Apply" at bounding box center [350, 168] width 40 height 16
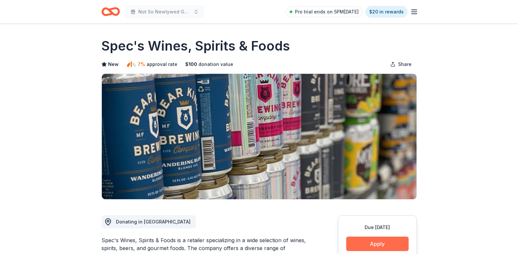
click at [397, 241] on button "Apply" at bounding box center [377, 244] width 62 height 14
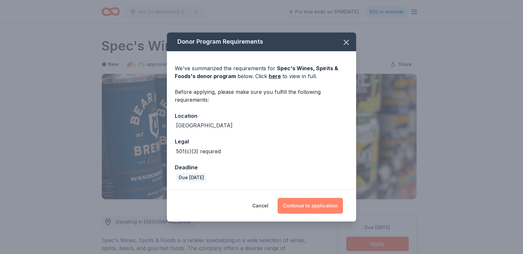
click at [327, 200] on button "Continue to application" at bounding box center [310, 206] width 65 height 16
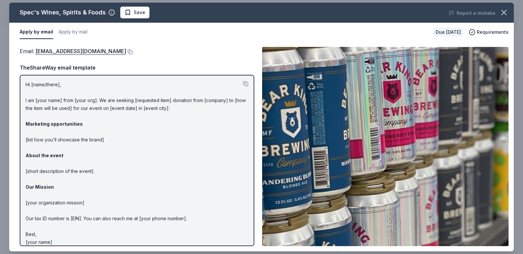
click at [352, 158] on img at bounding box center [385, 146] width 246 height 199
click at [243, 84] on button at bounding box center [245, 83] width 5 height 5
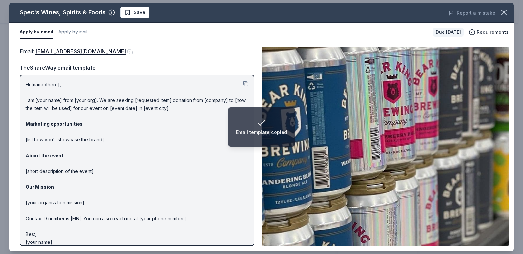
click at [127, 52] on button at bounding box center [129, 51] width 7 height 5
